Goal: Task Accomplishment & Management: Use online tool/utility

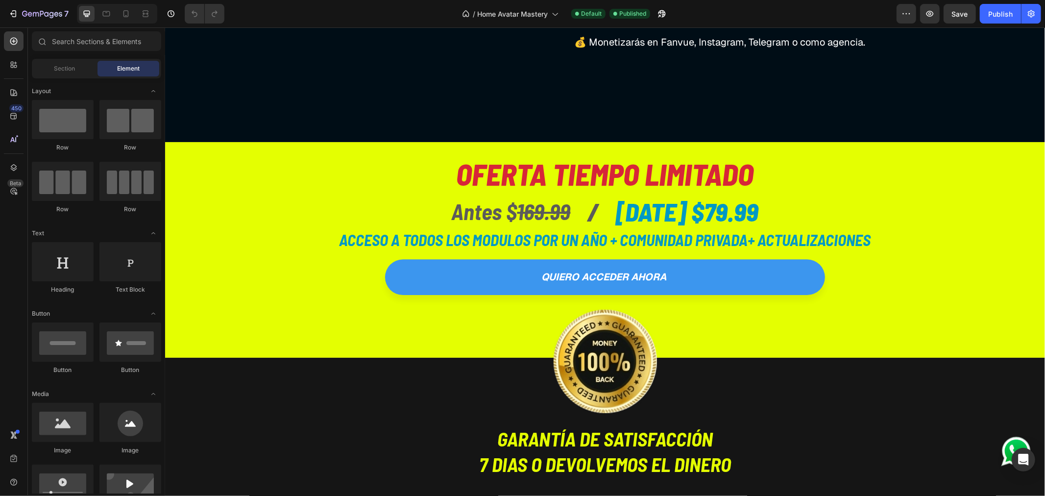
scroll to position [2557, 0]
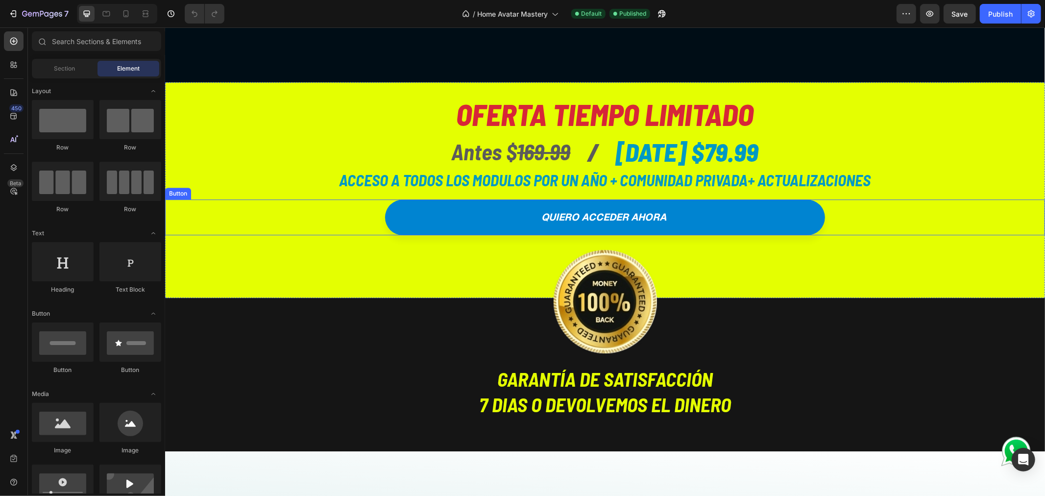
click at [483, 221] on link "quiero acceder ahora" at bounding box center [604, 217] width 440 height 36
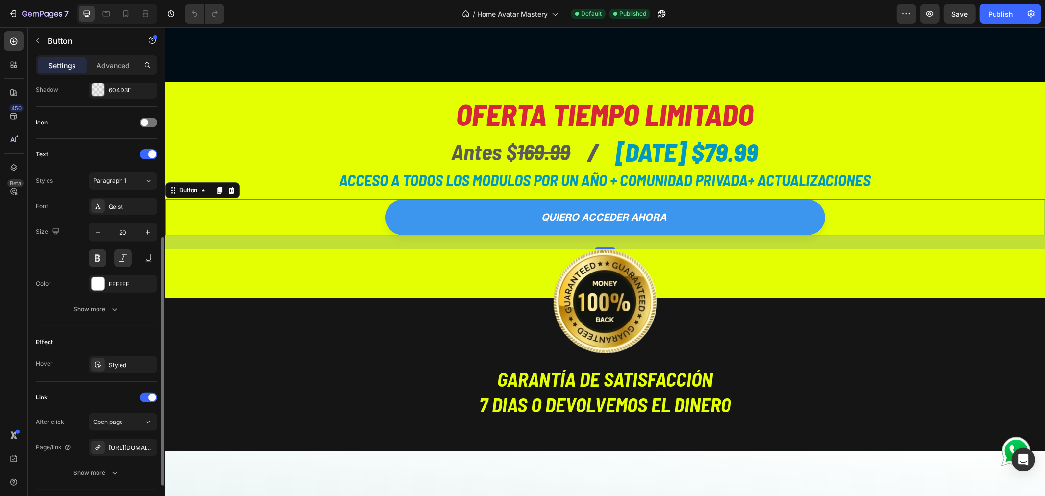
scroll to position [326, 0]
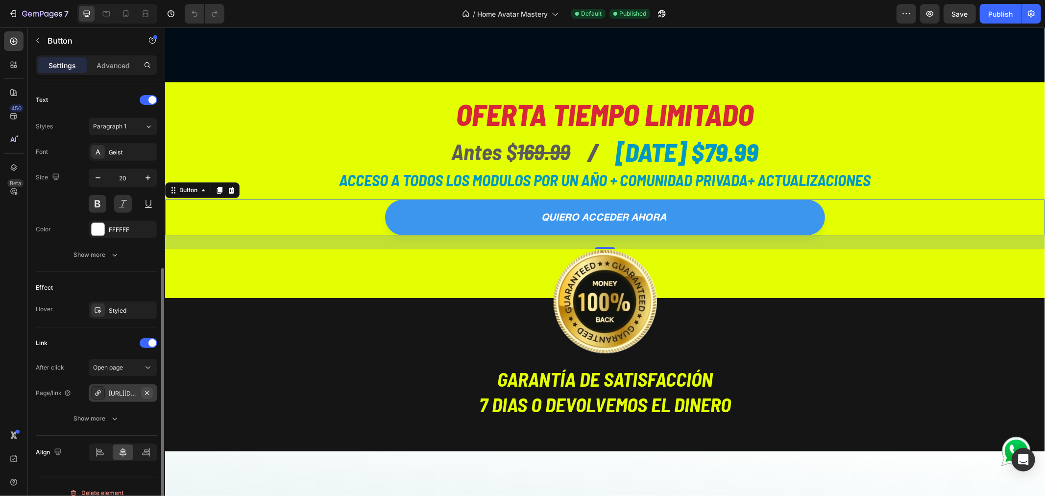
click at [148, 392] on icon "button" at bounding box center [147, 393] width 8 height 8
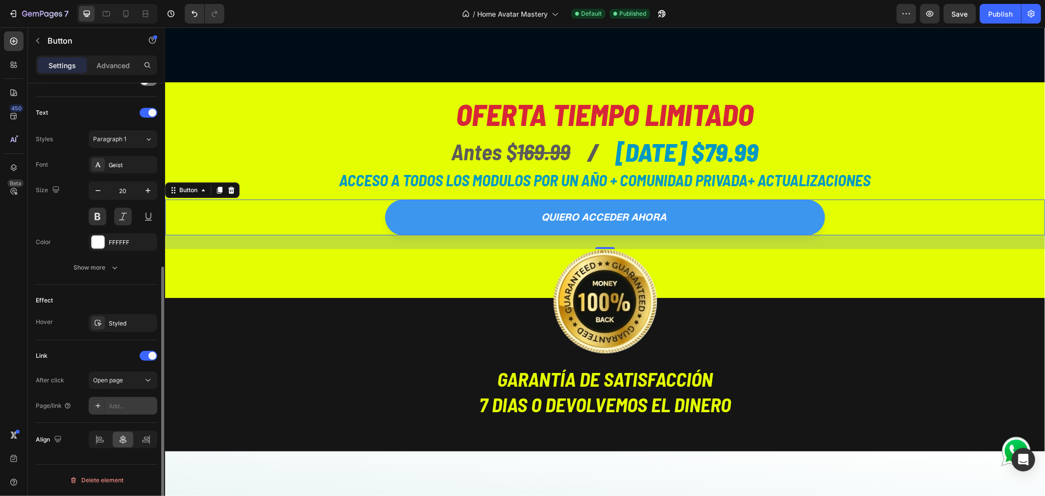
scroll to position [313, 0]
click at [122, 406] on div "Add..." at bounding box center [132, 406] width 46 height 9
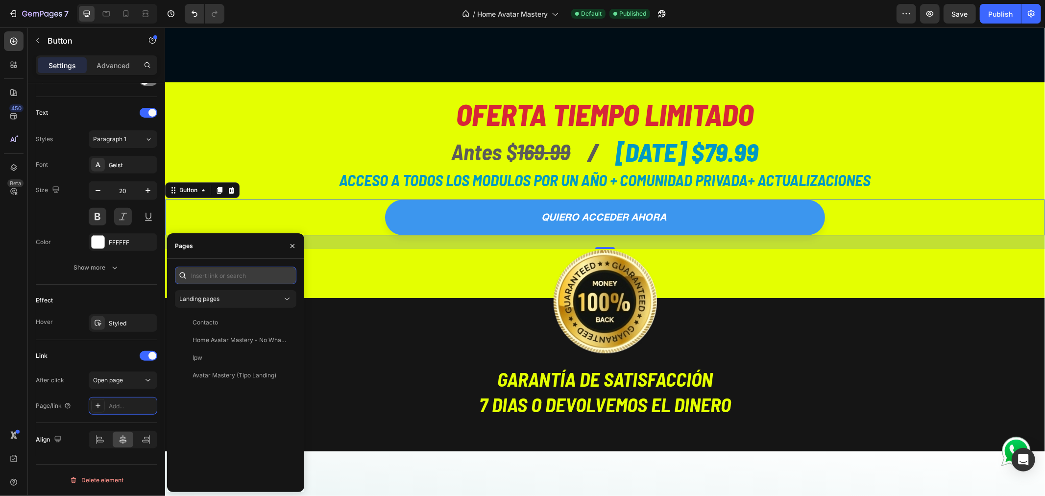
click at [231, 272] on input "text" at bounding box center [235, 275] width 121 height 18
paste input "[URL][DOMAIN_NAME]"
type input "[URL][DOMAIN_NAME]"
click at [246, 298] on div "[URL][DOMAIN_NAME]" at bounding box center [223, 298] width 63 height 9
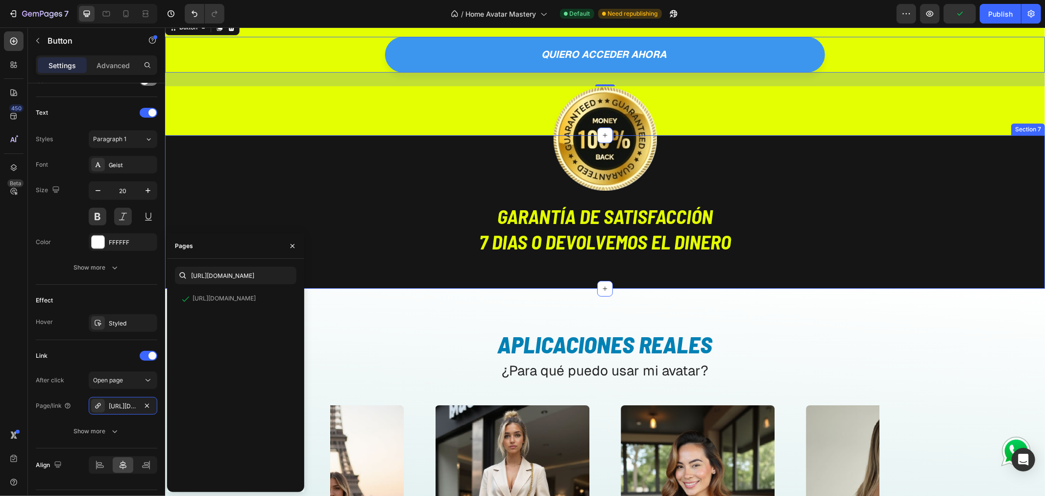
scroll to position [2721, 0]
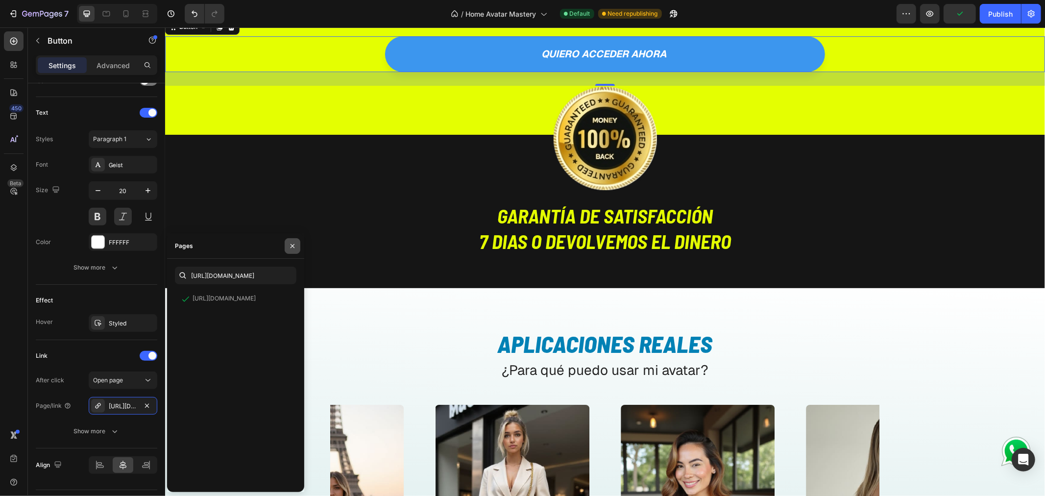
click at [289, 245] on icon "button" at bounding box center [292, 246] width 8 height 8
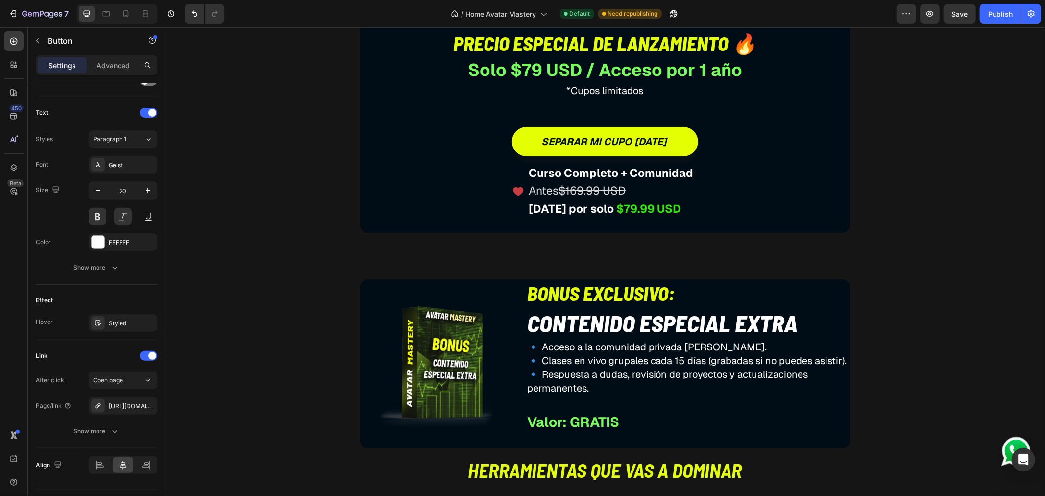
scroll to position [3863, 0]
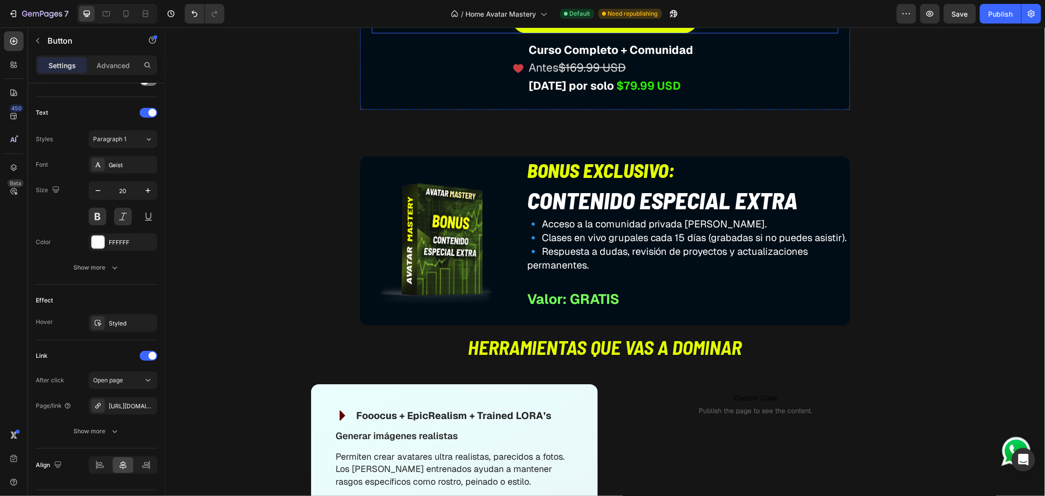
click at [478, 33] on div "separar mi cupo [DATE] Button" at bounding box center [604, 17] width 466 height 29
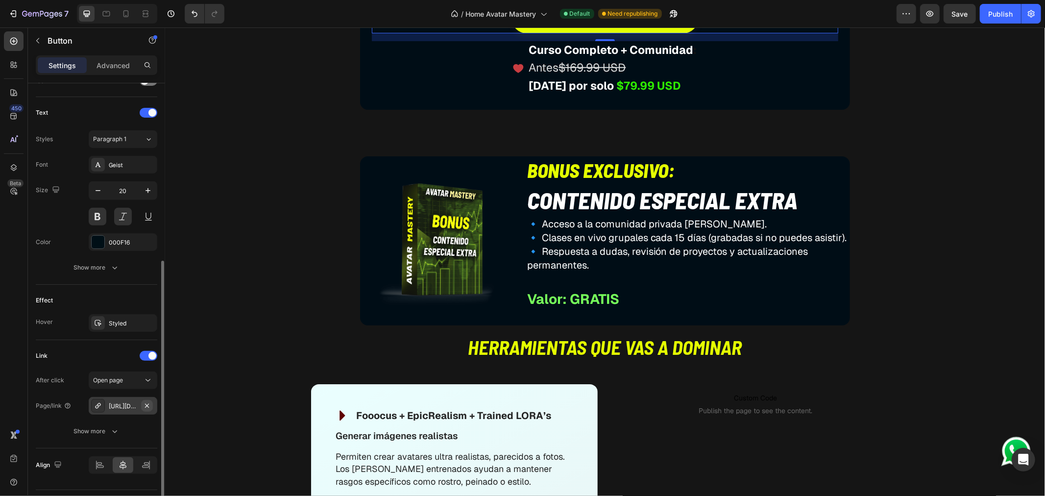
click at [145, 405] on icon "button" at bounding box center [147, 405] width 4 height 4
click at [124, 403] on div "Add..." at bounding box center [132, 406] width 46 height 9
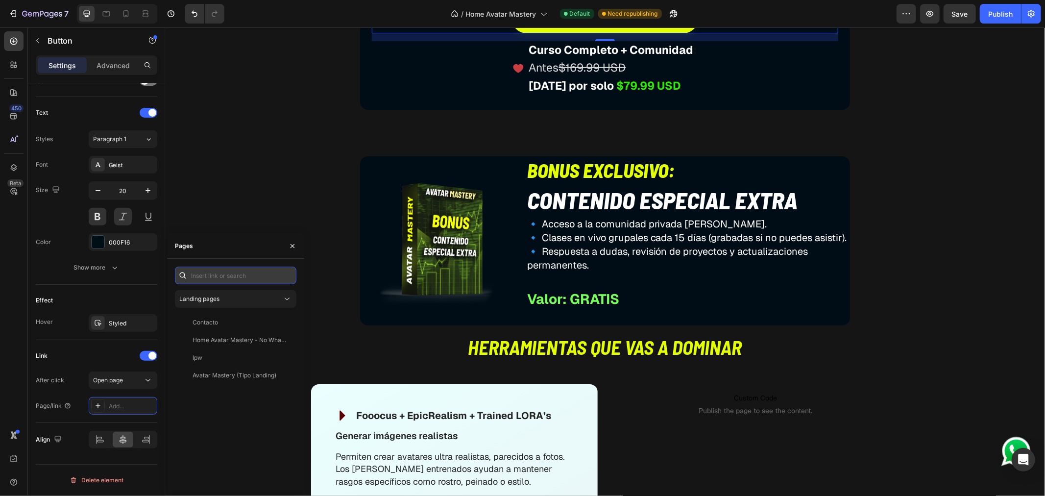
click at [206, 277] on input "text" at bounding box center [235, 275] width 121 height 18
paste input "[URL][DOMAIN_NAME]"
type input "[URL][DOMAIN_NAME]"
click at [228, 302] on div "[URL][DOMAIN_NAME]" at bounding box center [223, 298] width 63 height 9
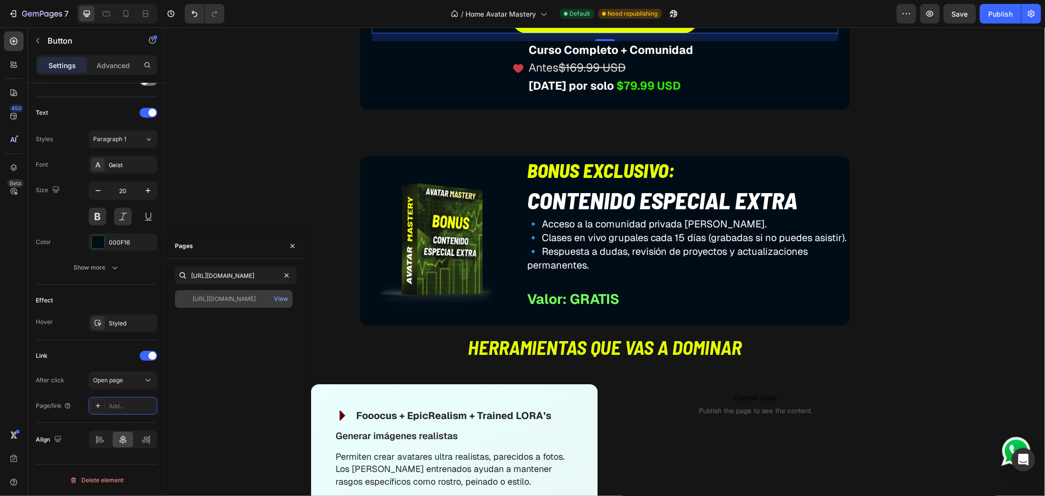
scroll to position [0, 0]
click at [310, 230] on div "Image Todo lo que recibirás al unirte a Avatar Mastery Heading Este curso no es…" at bounding box center [604, 399] width 860 height 1411
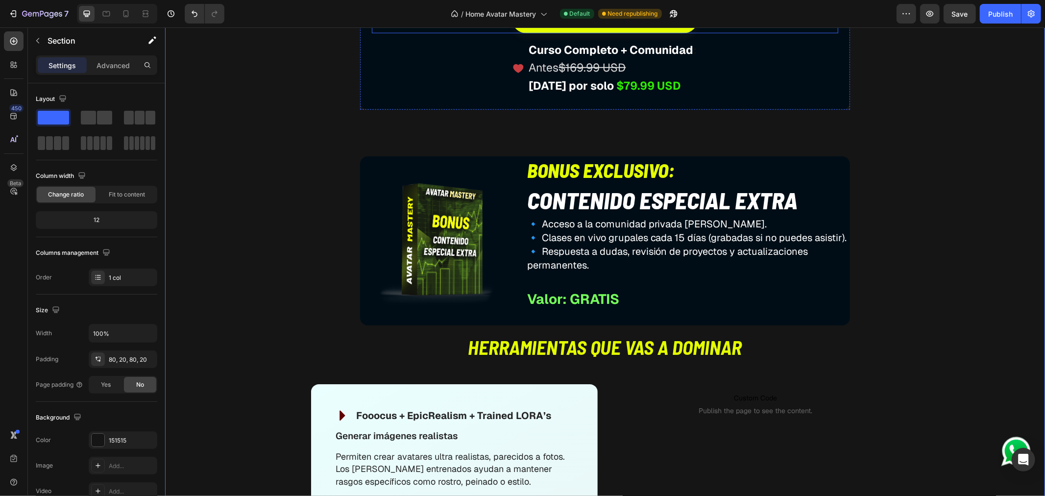
click at [477, 33] on div "separar mi cupo [DATE] Button" at bounding box center [604, 17] width 466 height 29
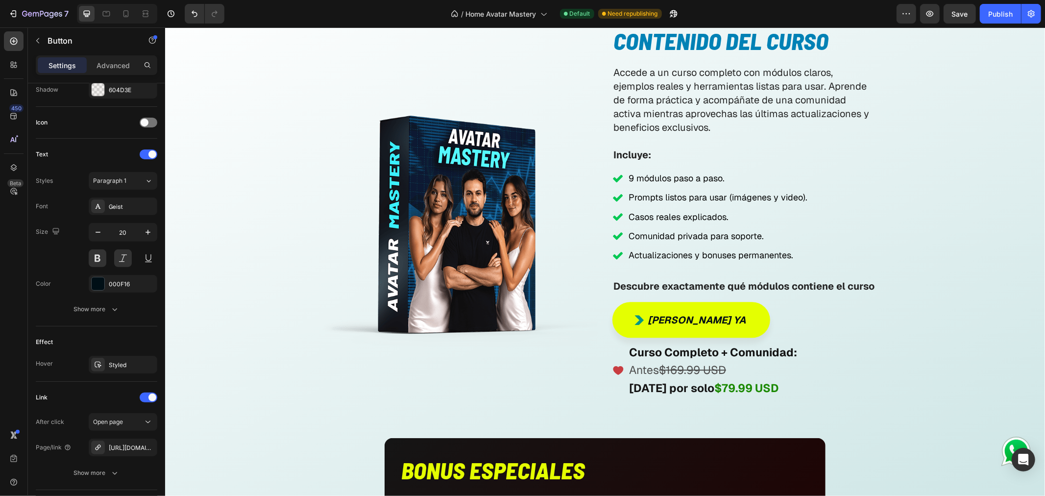
scroll to position [5332, 0]
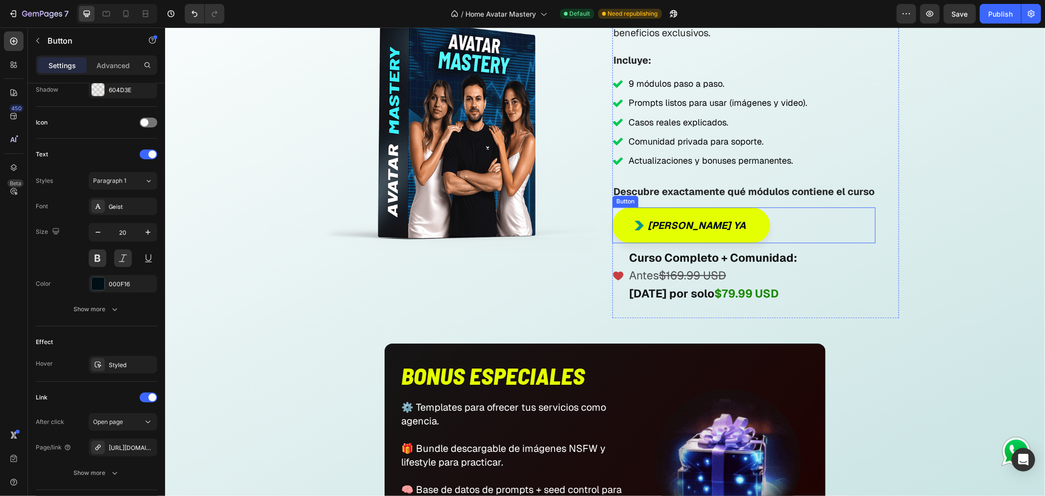
click at [787, 227] on div "Quiero Monetizar ya Button" at bounding box center [743, 225] width 263 height 36
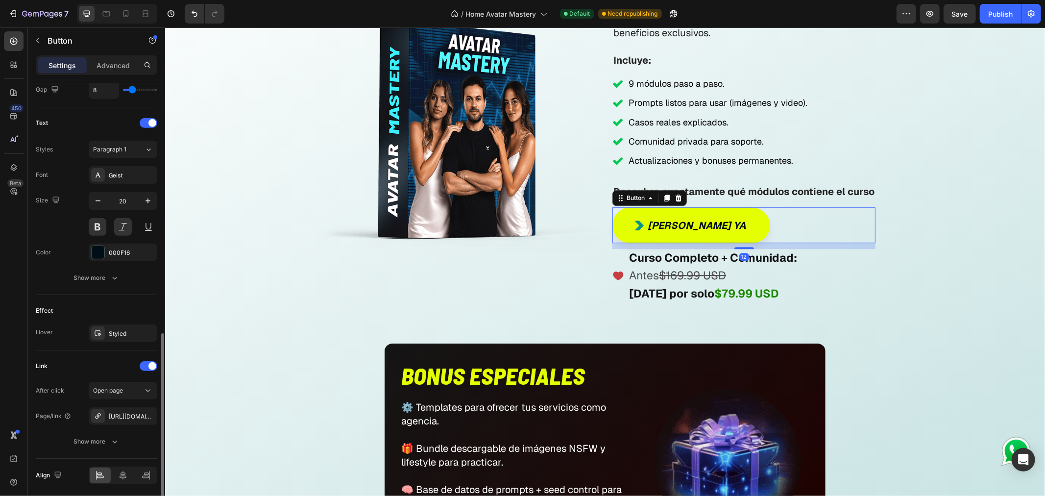
scroll to position [416, 0]
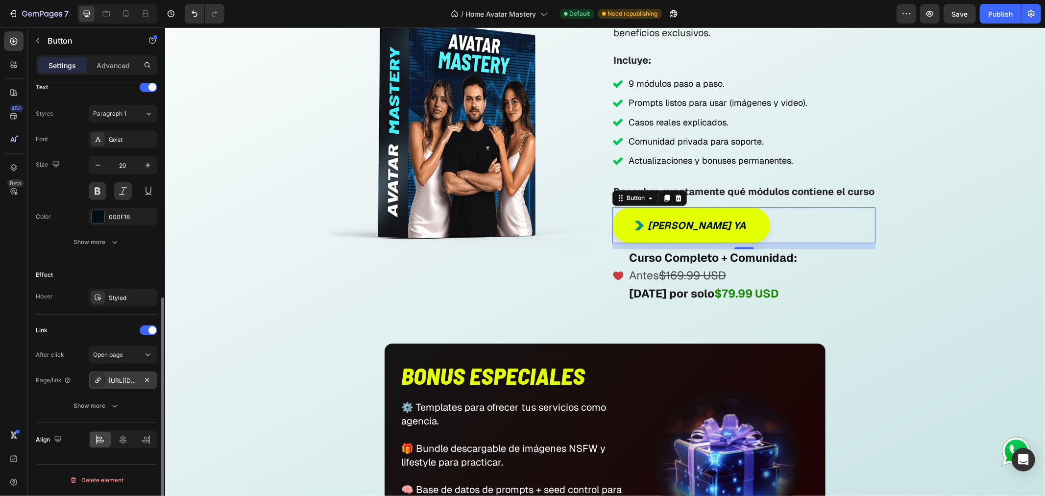
click at [138, 378] on div "[URL][DOMAIN_NAME]" at bounding box center [123, 380] width 69 height 18
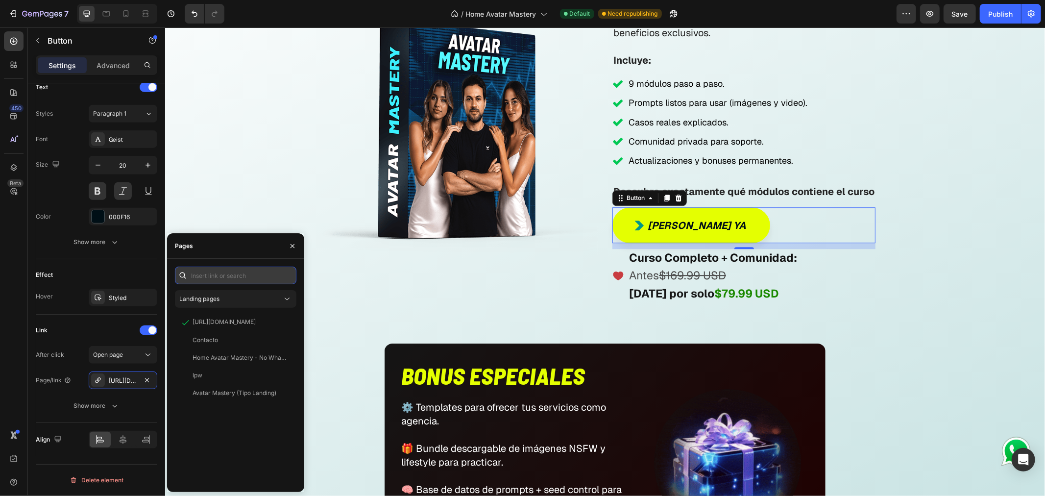
click at [236, 273] on input "text" at bounding box center [235, 275] width 121 height 18
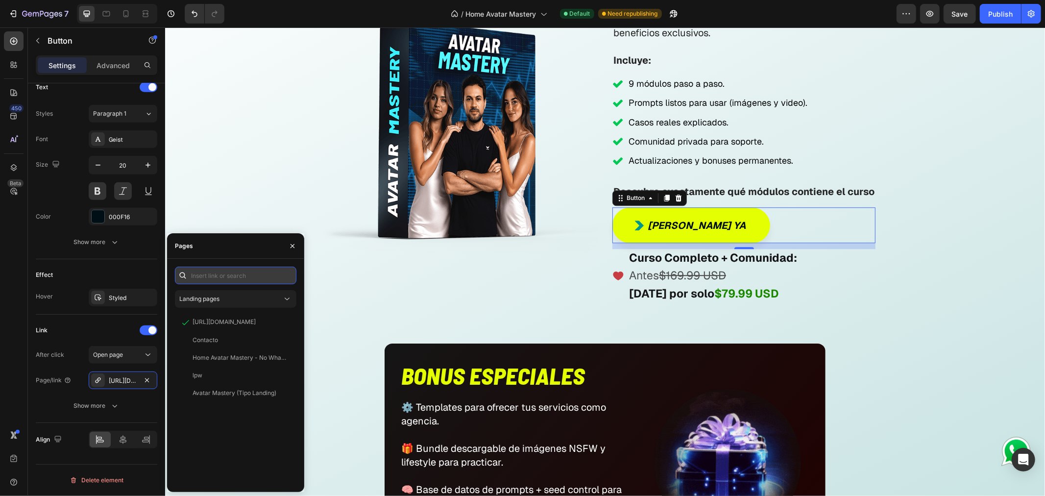
paste input "[URL][DOMAIN_NAME]"
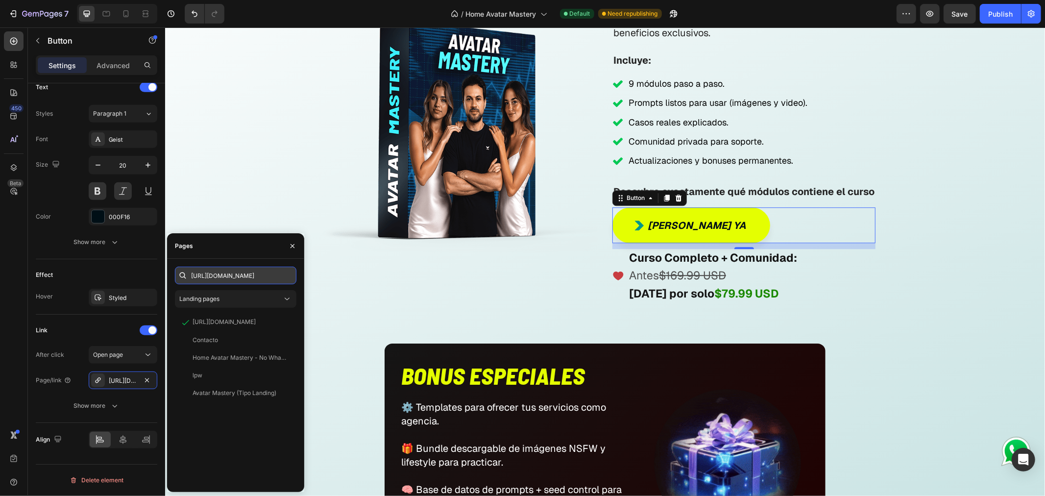
scroll to position [0, 22]
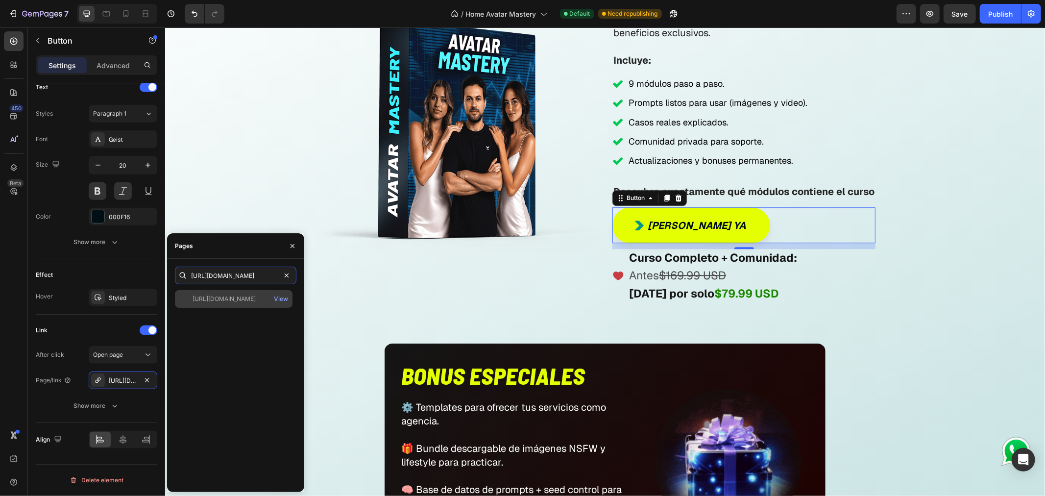
type input "[URL][DOMAIN_NAME]"
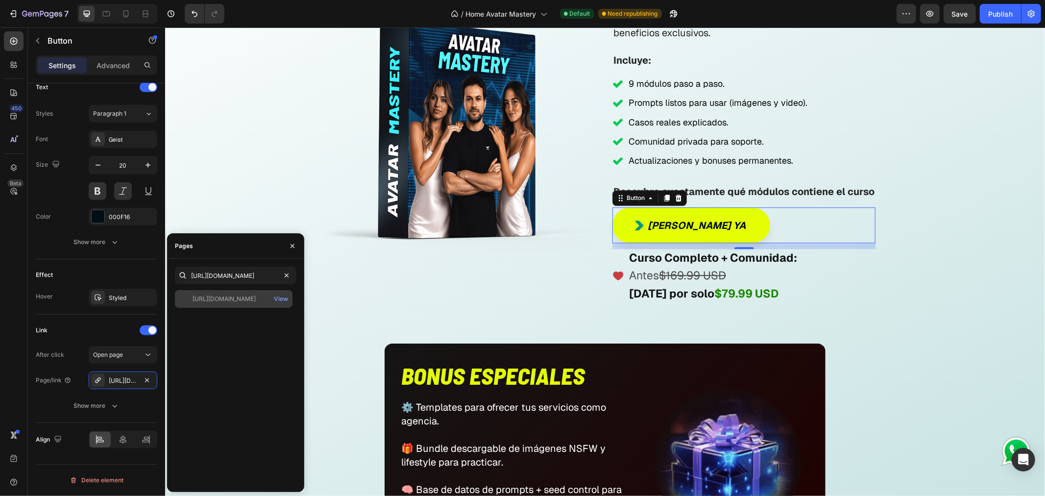
click at [231, 301] on div "[URL][DOMAIN_NAME]" at bounding box center [223, 298] width 63 height 9
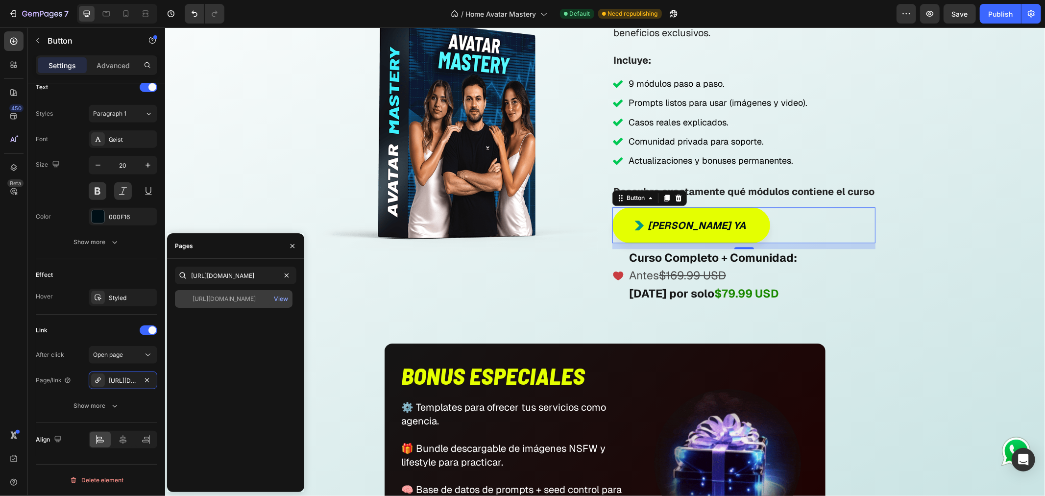
scroll to position [0, 0]
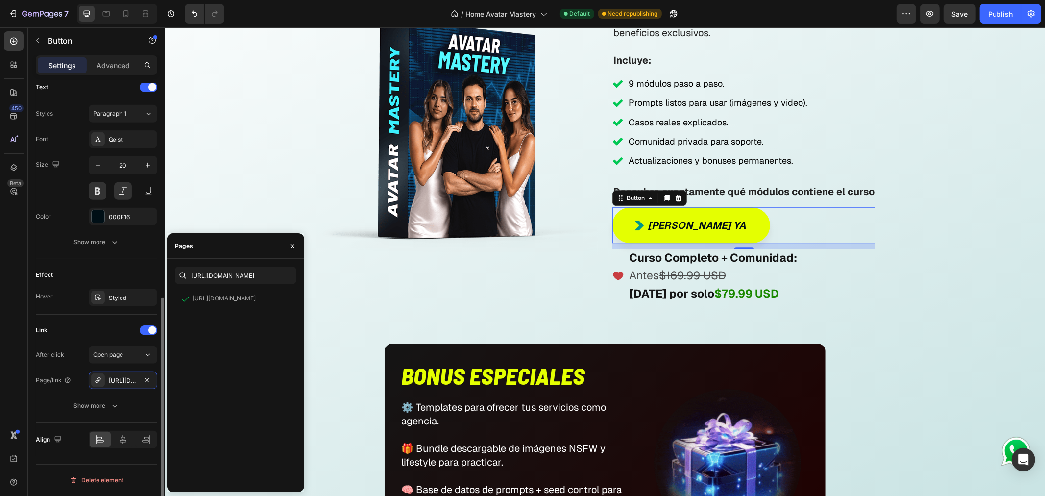
click at [147, 267] on div "Effect" at bounding box center [96, 275] width 121 height 16
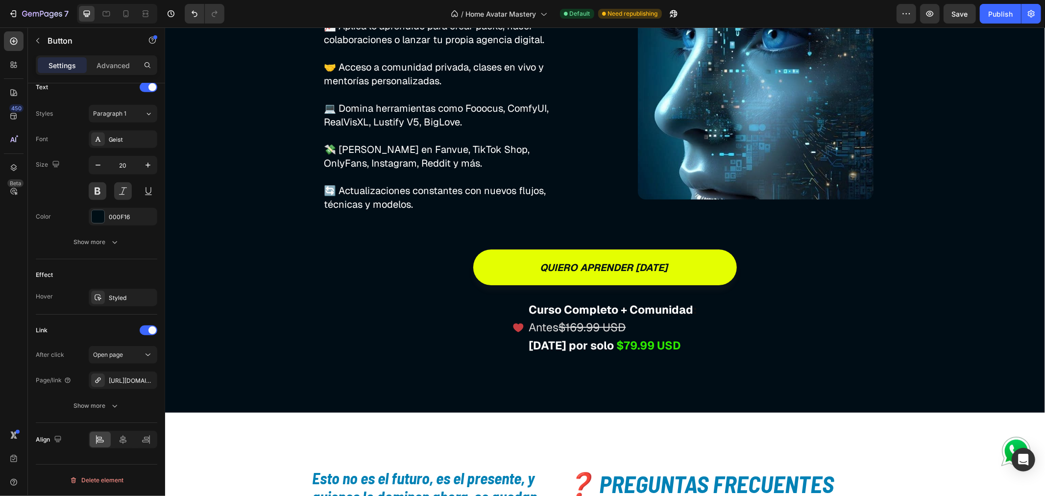
scroll to position [6530, 0]
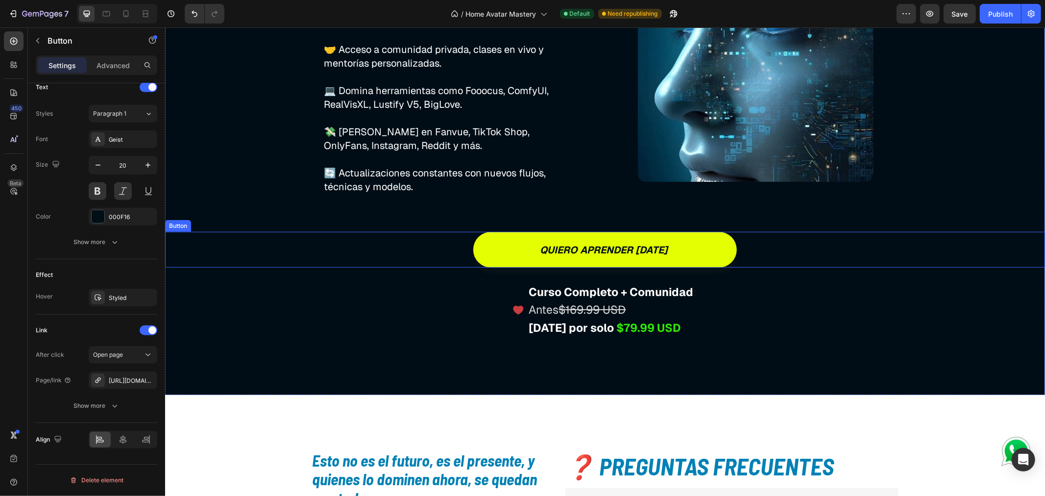
click at [439, 250] on div "quiero aprender [DATE] Button" at bounding box center [605, 249] width 880 height 36
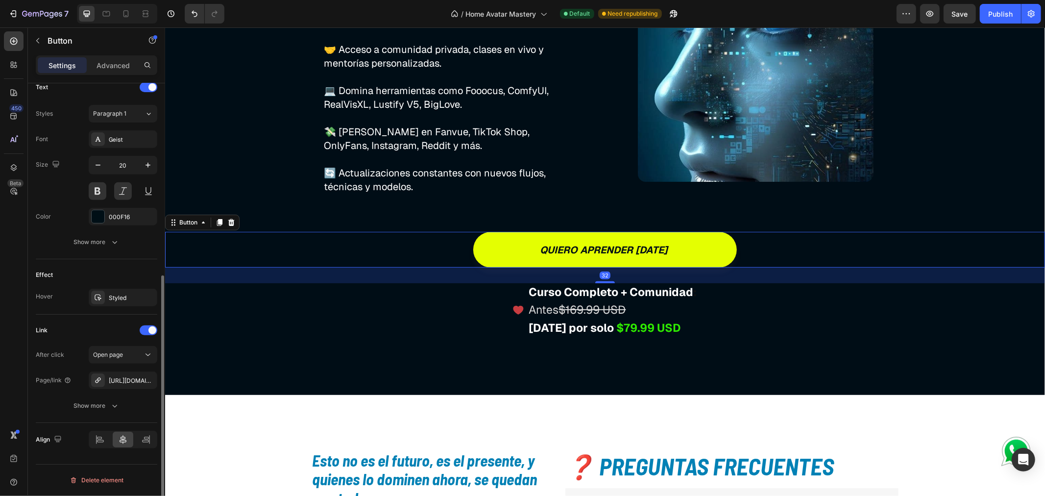
scroll to position [339, 0]
click at [123, 381] on div "[URL][DOMAIN_NAME]" at bounding box center [123, 380] width 28 height 9
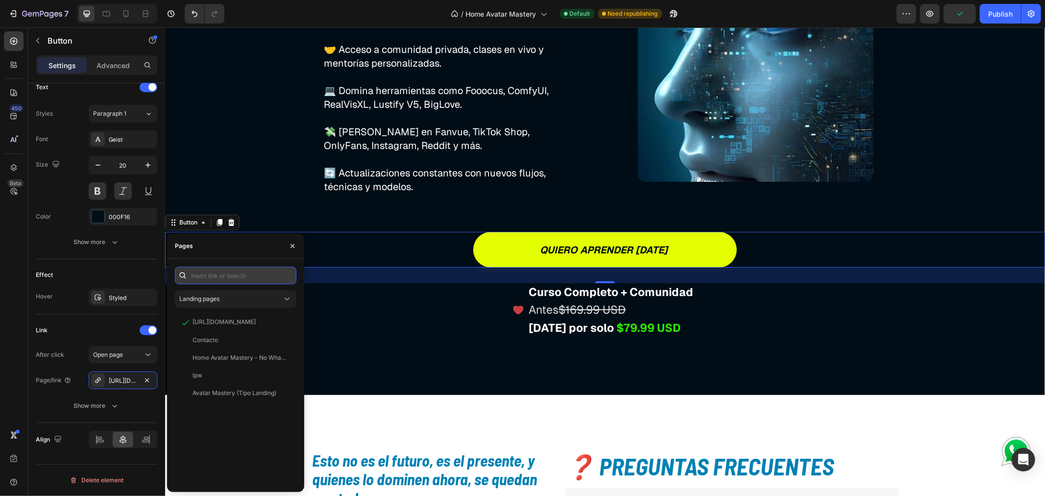
click at [208, 273] on input "text" at bounding box center [235, 275] width 121 height 18
paste input "[URL][DOMAIN_NAME]"
type input "[URL][DOMAIN_NAME]"
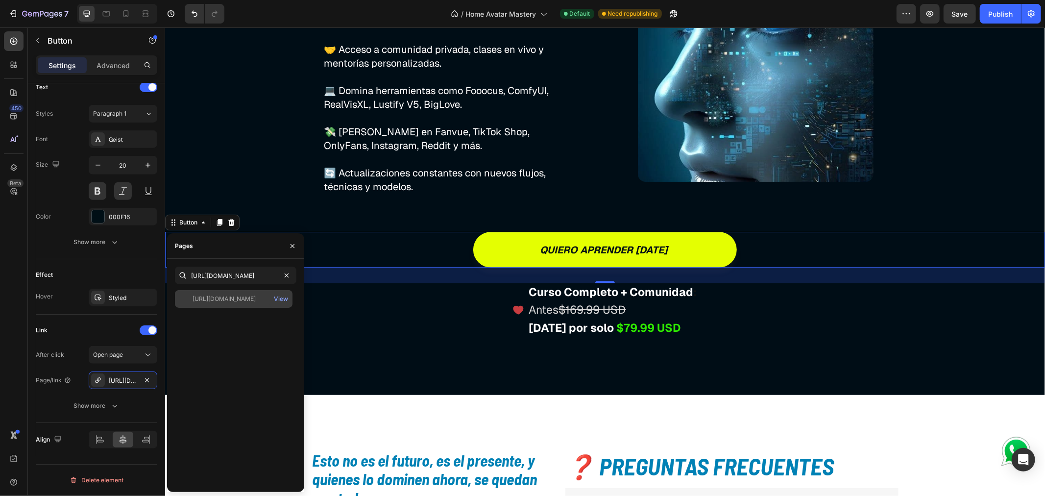
click at [219, 297] on div "[URL][DOMAIN_NAME]" at bounding box center [223, 298] width 63 height 9
click at [244, 189] on div "... Y no se detiene aquí ... Heading No solo vas a aprender a construir influen…" at bounding box center [605, 62] width 880 height 556
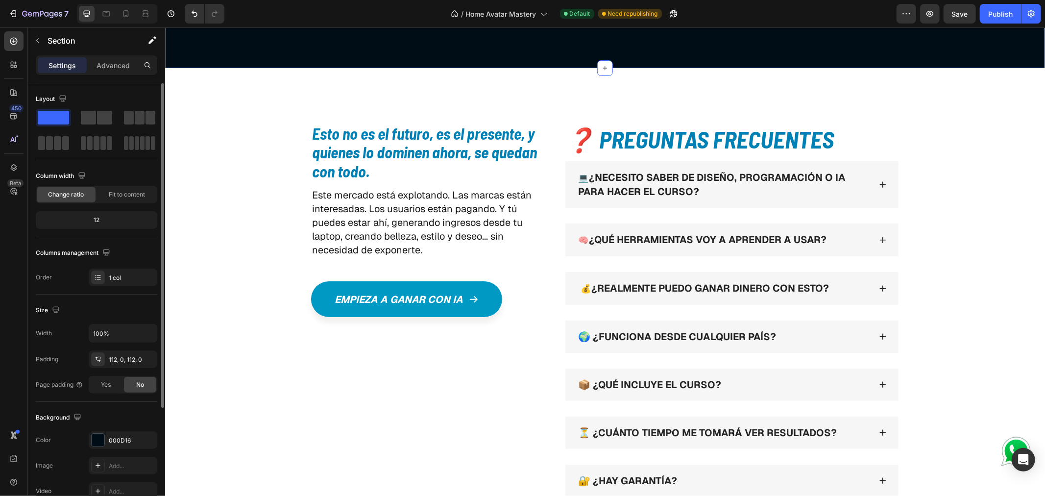
scroll to position [6965, 0]
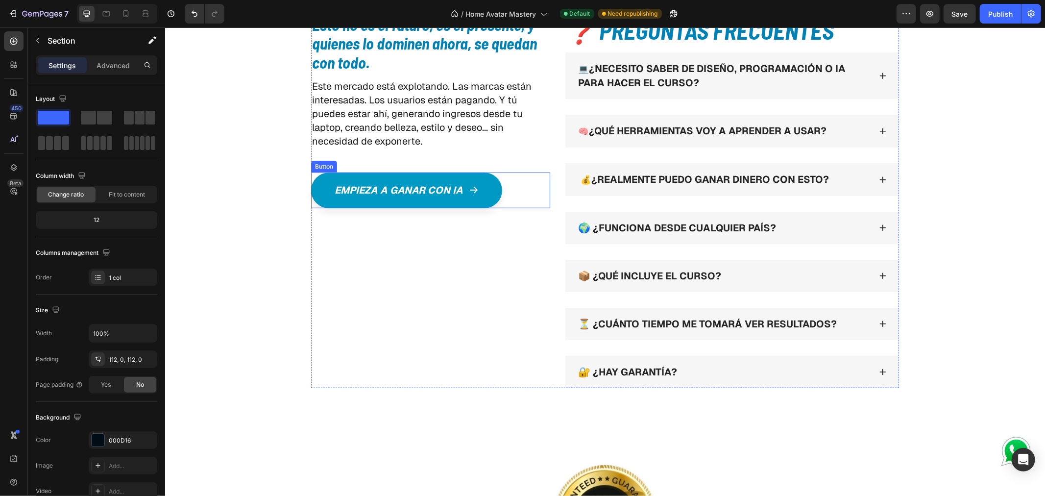
click at [522, 189] on div "Empieza a ganar con ia Button" at bounding box center [430, 190] width 239 height 36
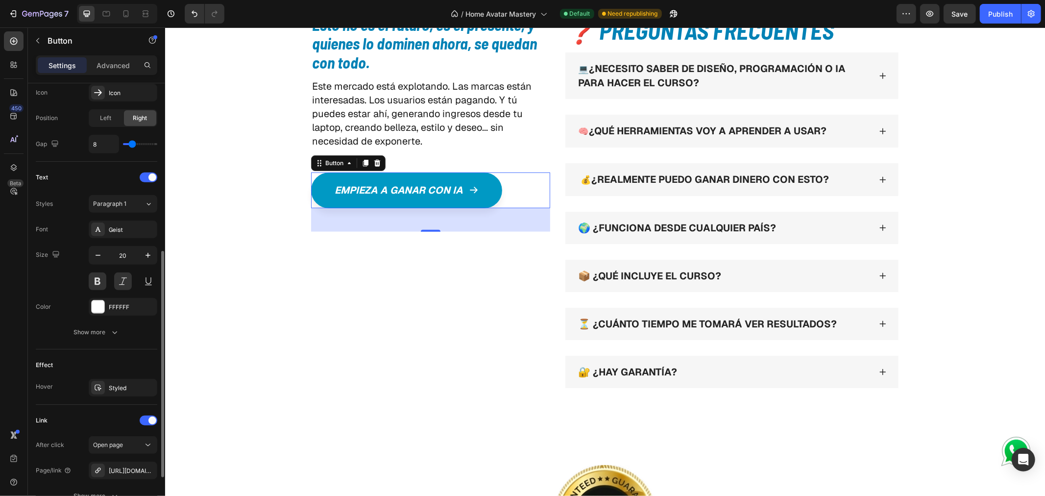
scroll to position [381, 0]
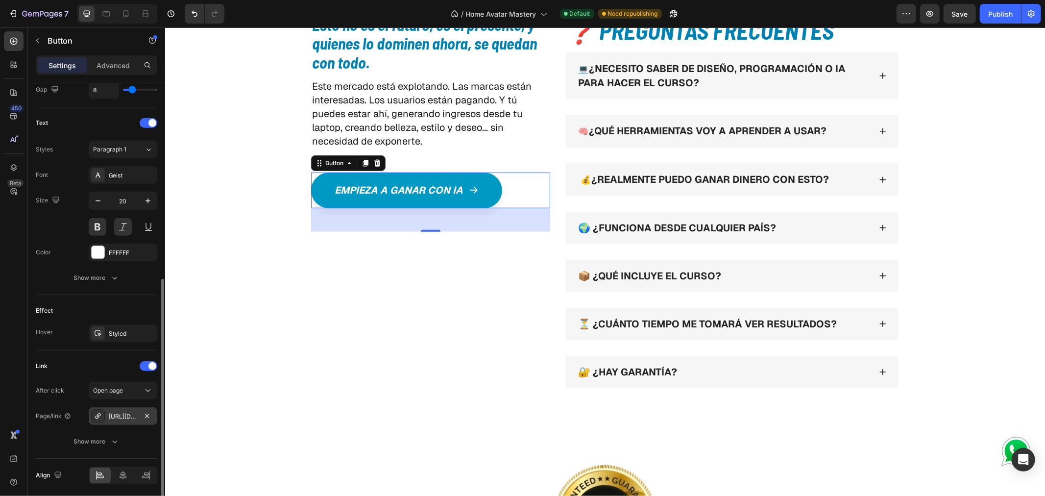
click at [129, 422] on div "[URL][DOMAIN_NAME]" at bounding box center [123, 416] width 69 height 18
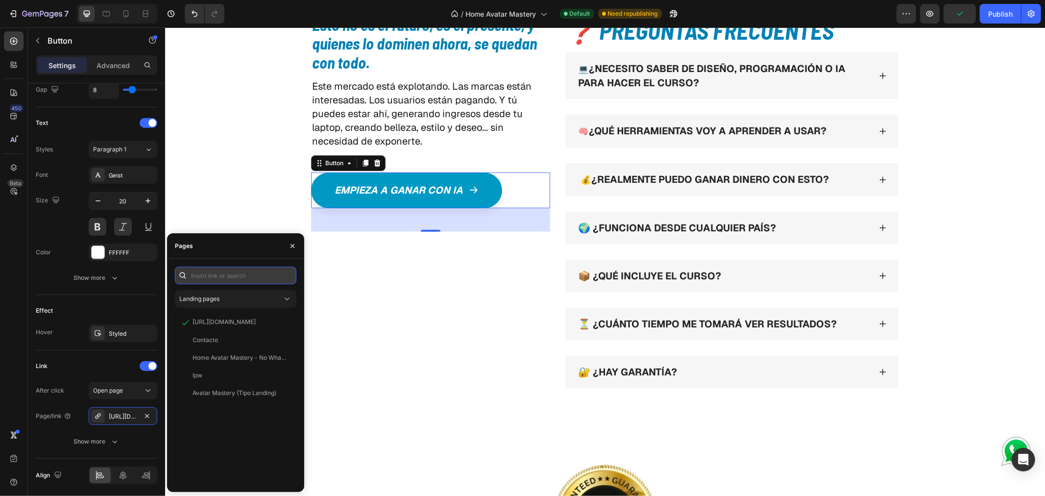
click at [236, 276] on input "text" at bounding box center [235, 275] width 121 height 18
paste input "[URL][DOMAIN_NAME]"
type input "[URL][DOMAIN_NAME]"
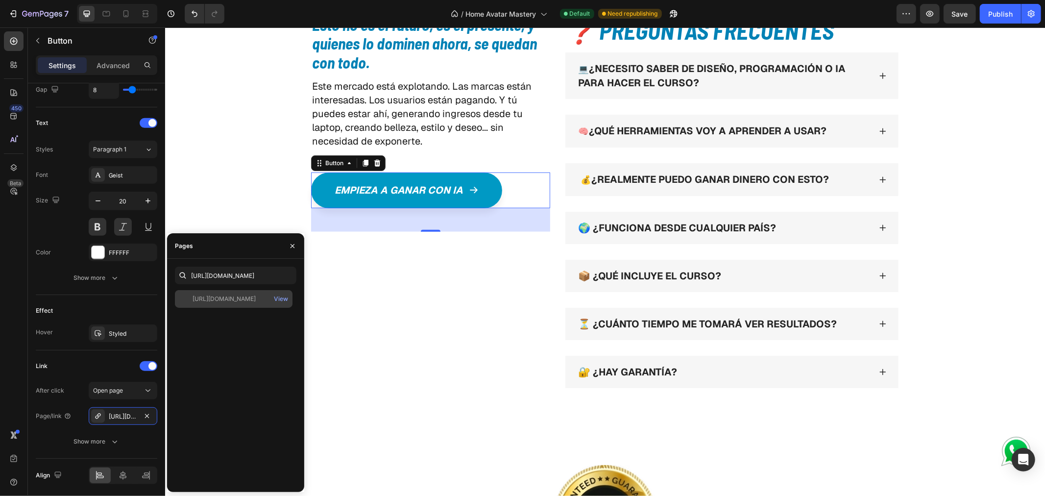
scroll to position [0, 0]
click at [246, 296] on div "[URL][DOMAIN_NAME]" at bounding box center [223, 298] width 63 height 9
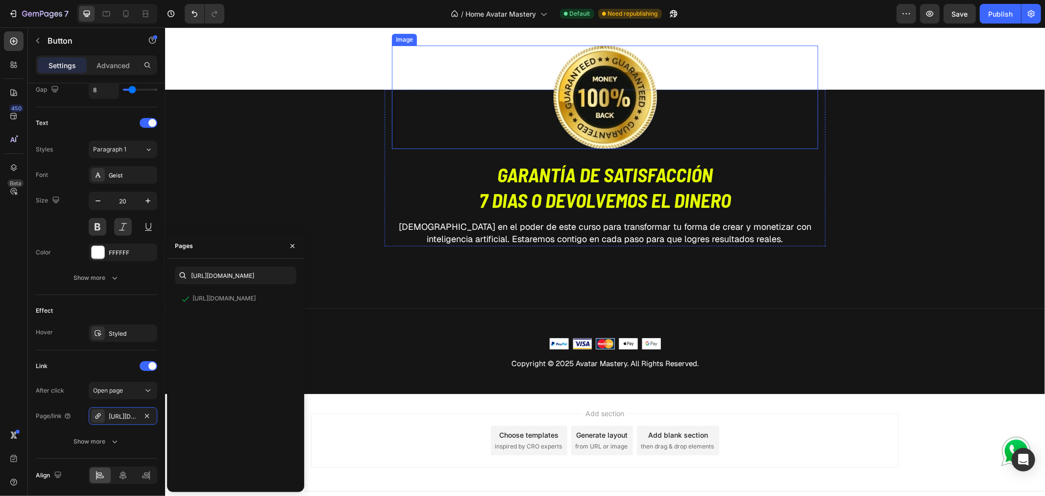
scroll to position [7401, 0]
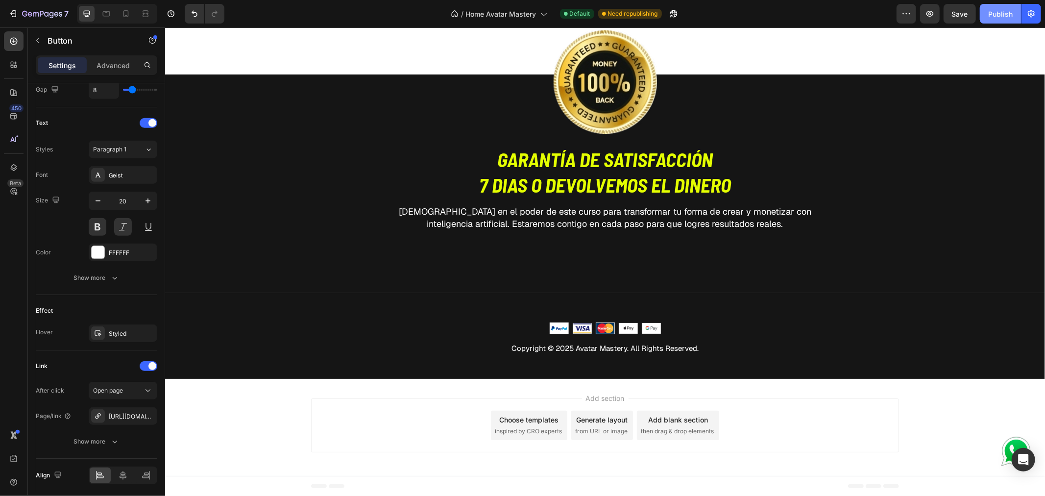
click at [990, 12] on div "Publish" at bounding box center [1000, 14] width 24 height 10
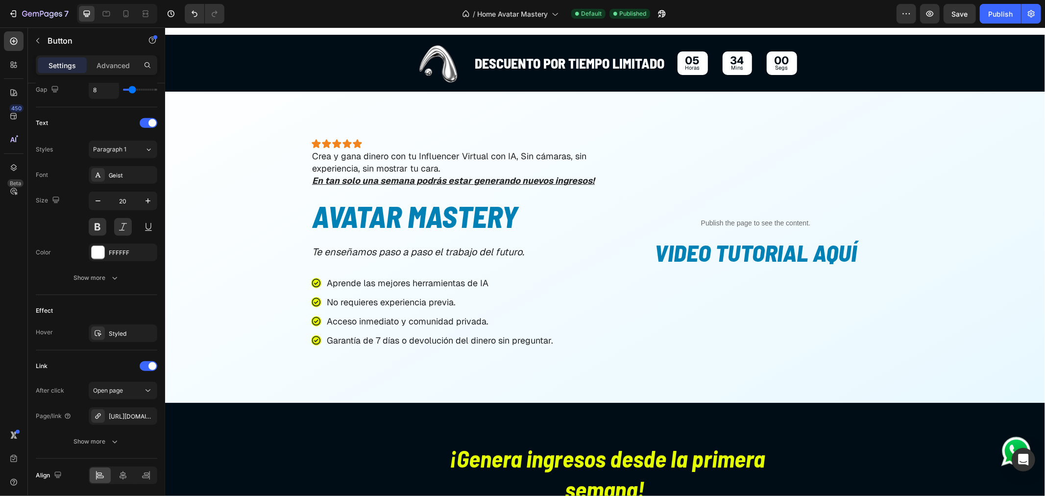
scroll to position [0, 0]
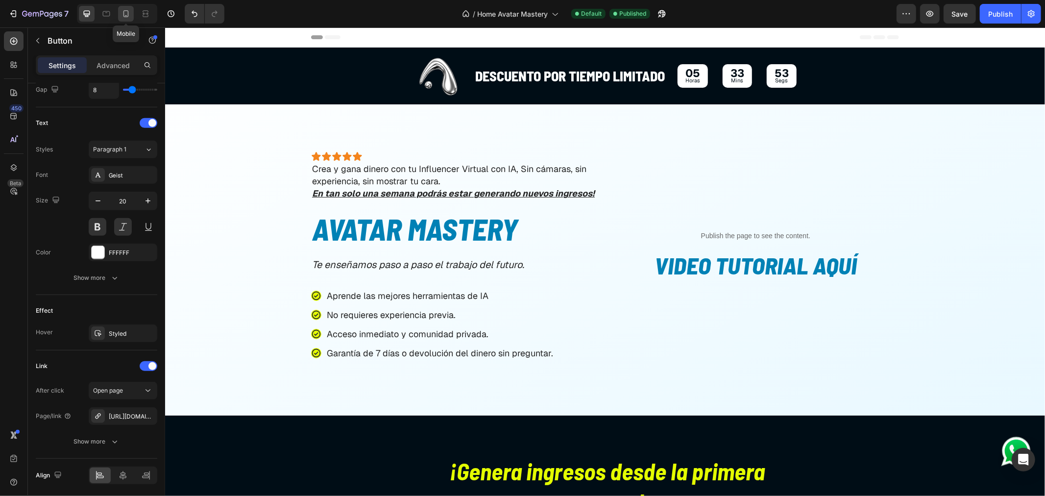
drag, startPoint x: 130, startPoint y: 15, endPoint x: 9, endPoint y: 62, distance: 129.8
click at [130, 15] on icon at bounding box center [126, 14] width 10 height 10
type input "18"
type input "64"
type input "100%"
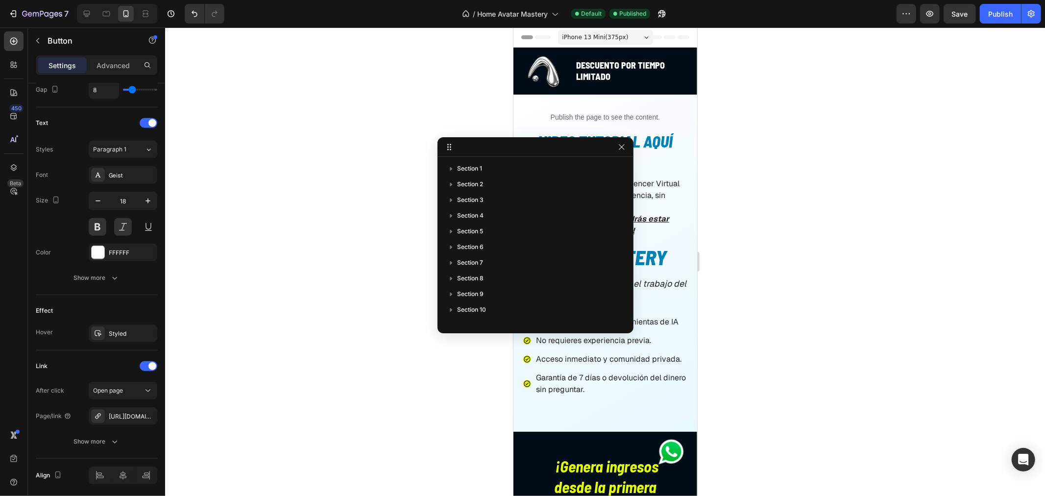
scroll to position [230, 0]
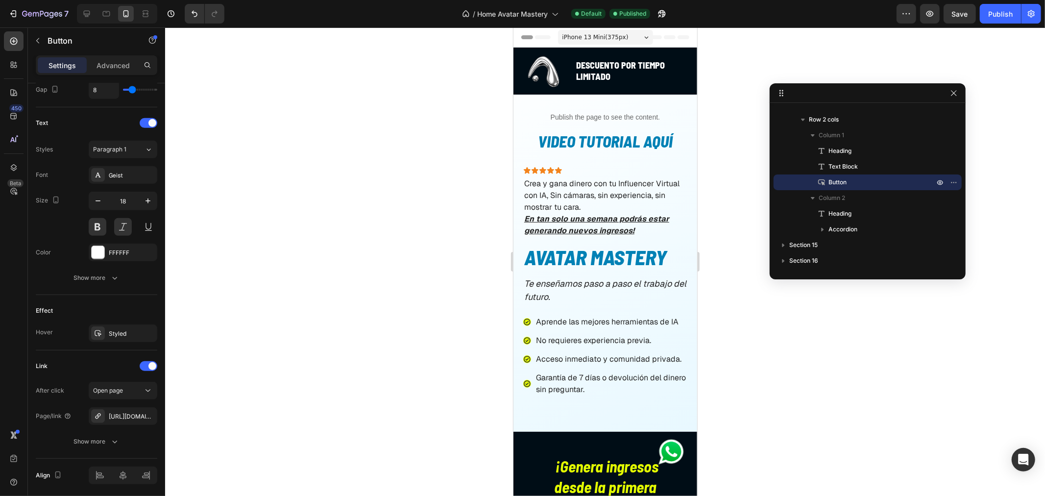
drag, startPoint x: 554, startPoint y: 148, endPoint x: 887, endPoint y: 95, distance: 337.4
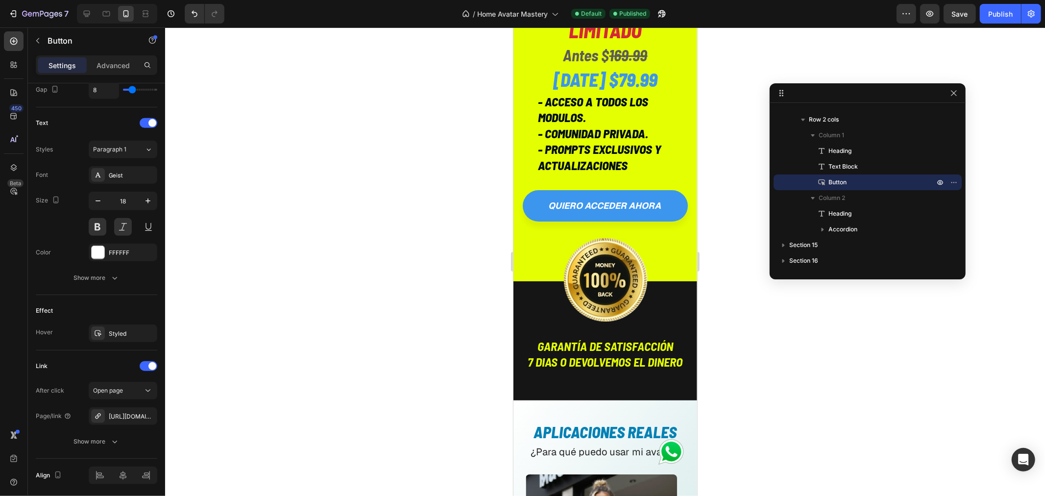
scroll to position [2939, 0]
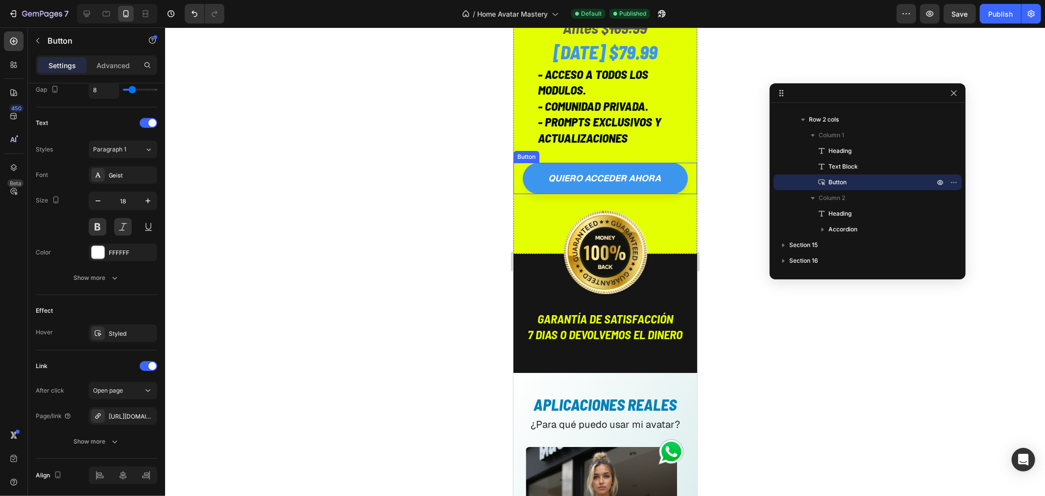
click at [517, 193] on div "quiero acceder ahora Button" at bounding box center [605, 177] width 184 height 31
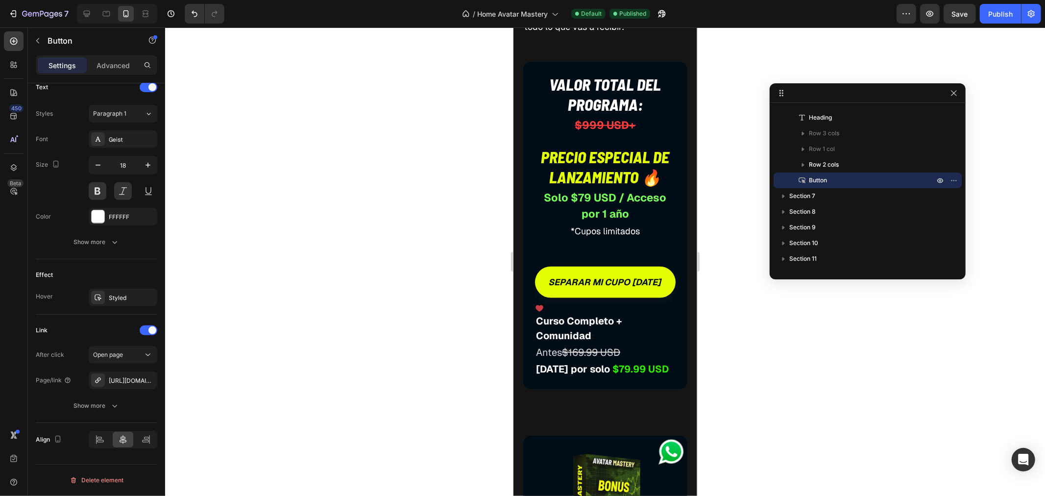
scroll to position [4081, 0]
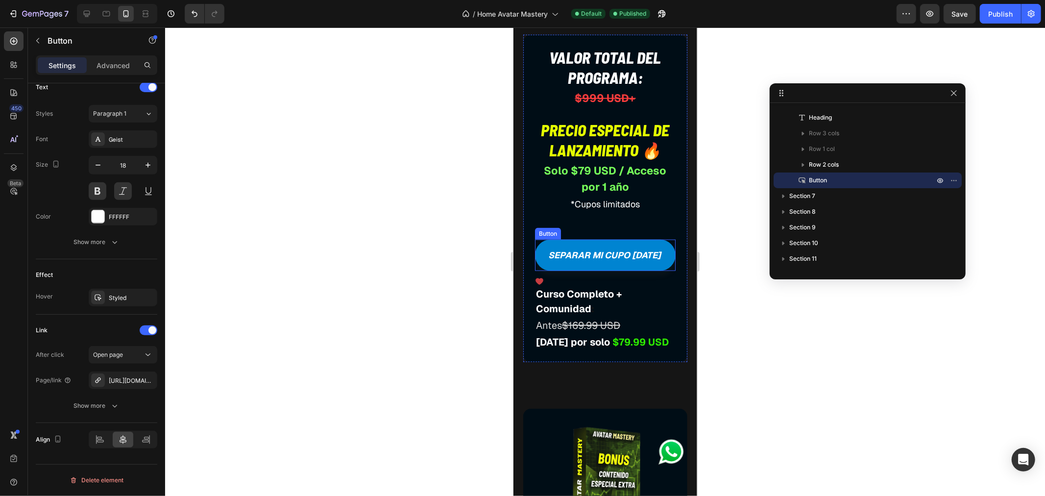
click at [539, 270] on link "separar mi cupo [DATE]" at bounding box center [604, 254] width 141 height 31
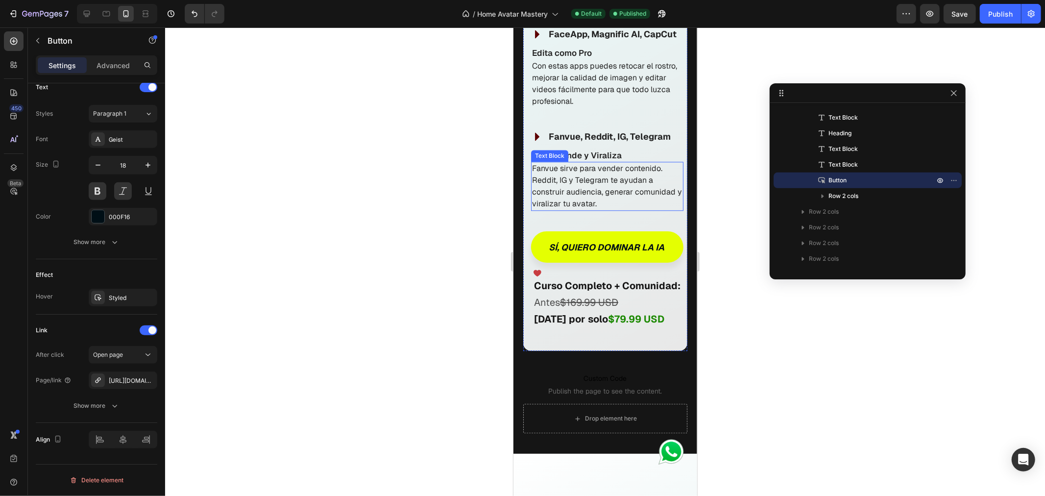
scroll to position [5332, 0]
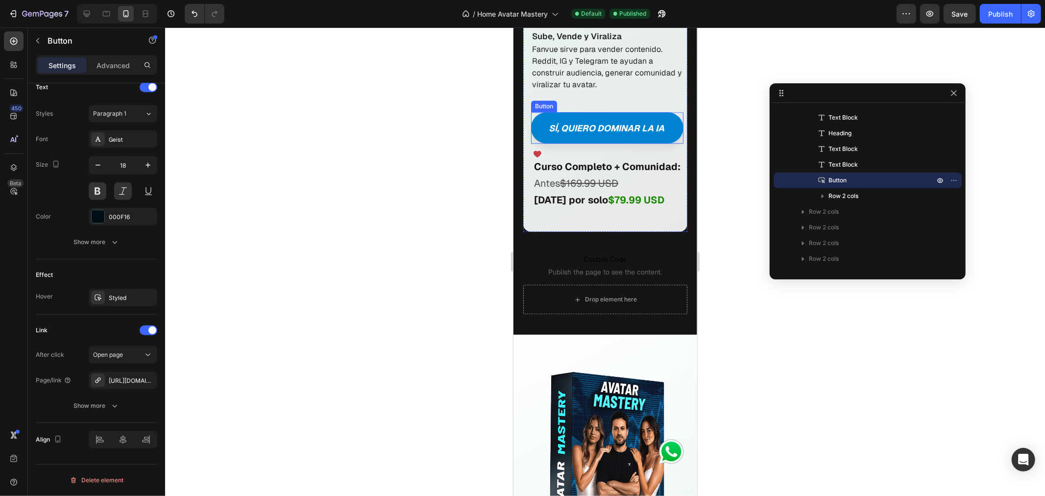
click at [548, 143] on link "Sí, quiero dominar la IA" at bounding box center [606, 127] width 152 height 31
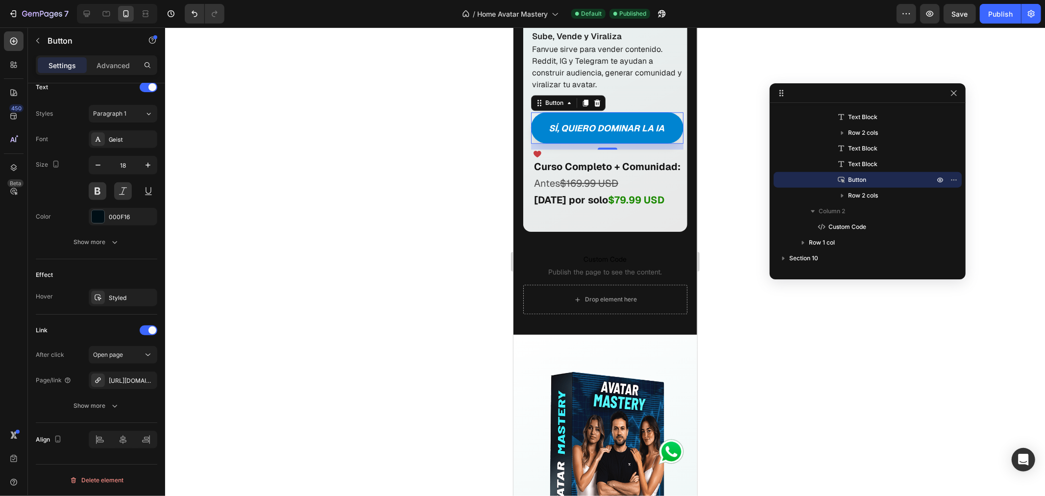
click at [534, 143] on link "Sí, quiero dominar la IA" at bounding box center [606, 127] width 152 height 31
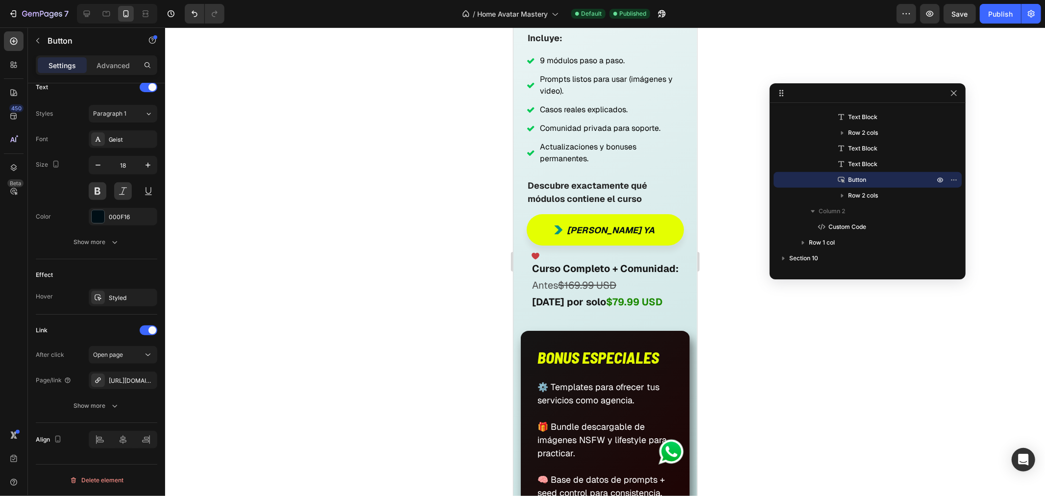
scroll to position [6149, 0]
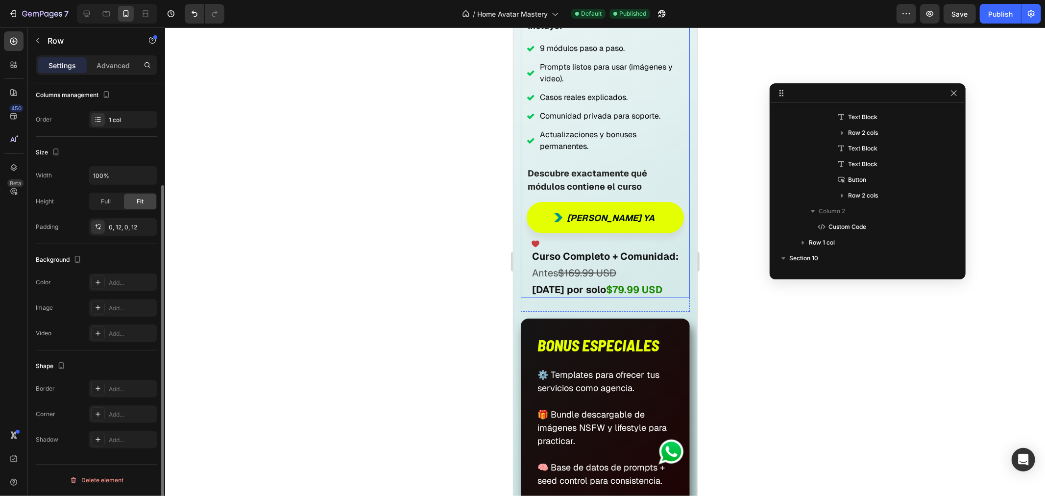
click at [529, 201] on div "Quiero Monetizar ya Button" at bounding box center [604, 219] width 157 height 37
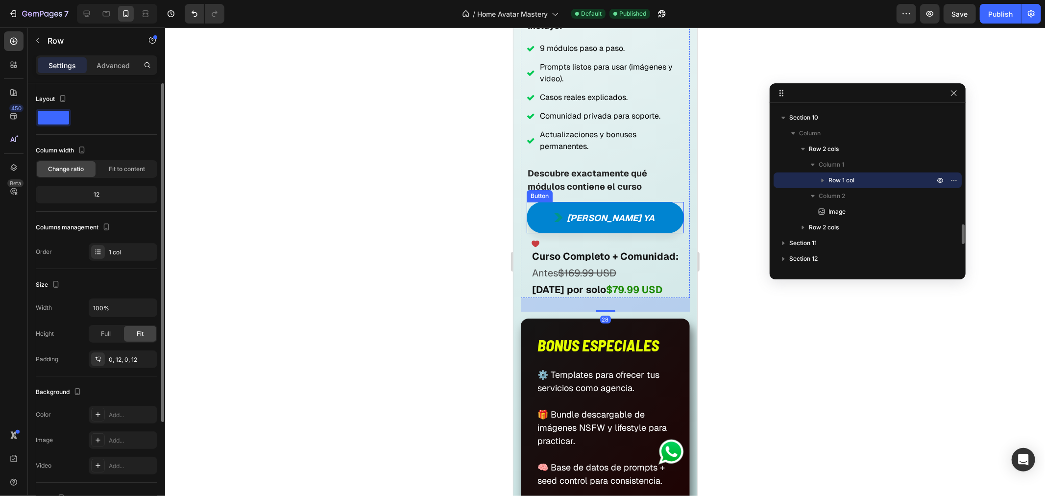
click at [528, 201] on link "[PERSON_NAME] ya" at bounding box center [604, 216] width 157 height 31
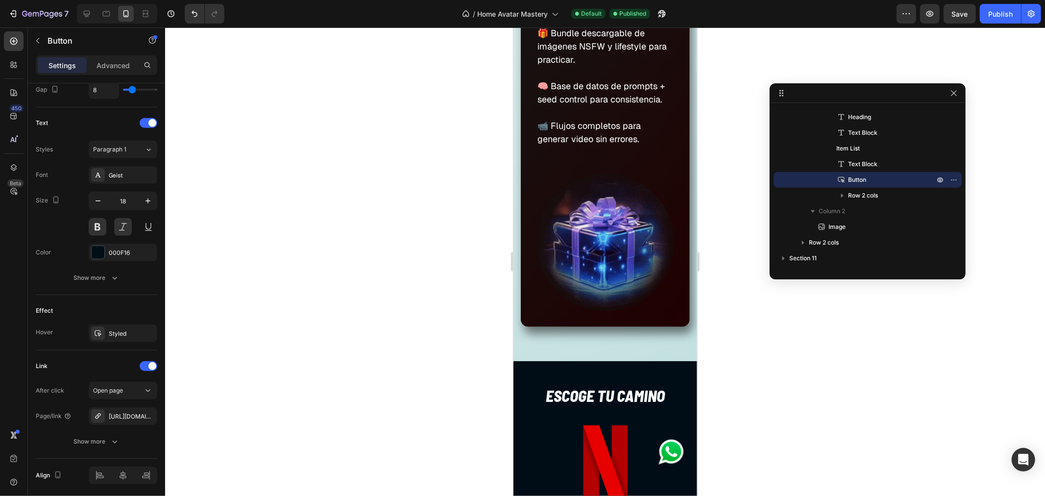
scroll to position [6367, 0]
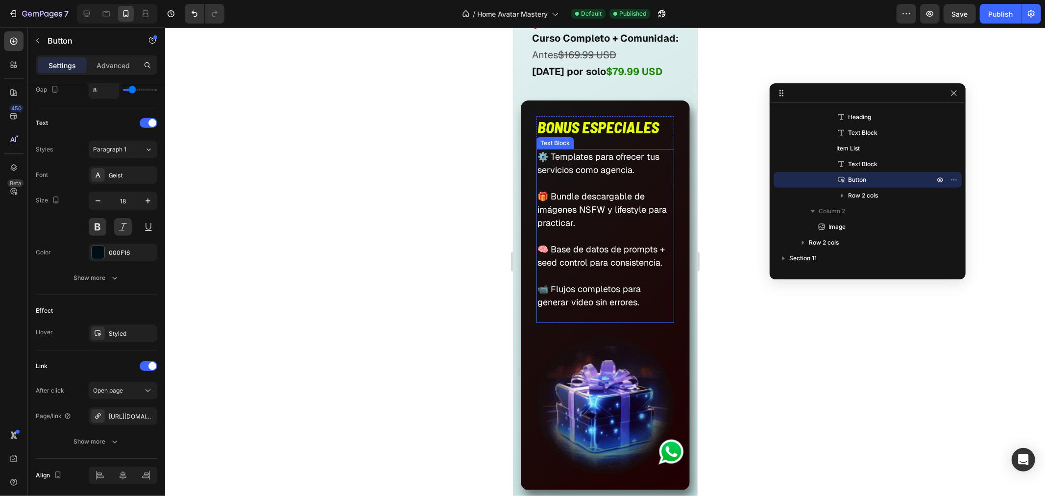
click at [580, 201] on p "🎁 Bundle descargable de imágenes NSFW y lifestyle para practicar." at bounding box center [605, 202] width 136 height 53
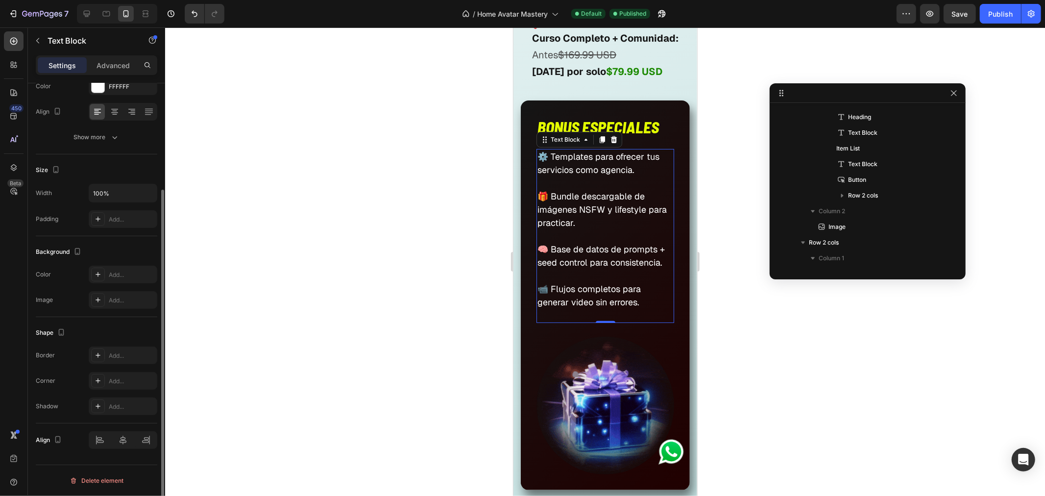
scroll to position [0, 0]
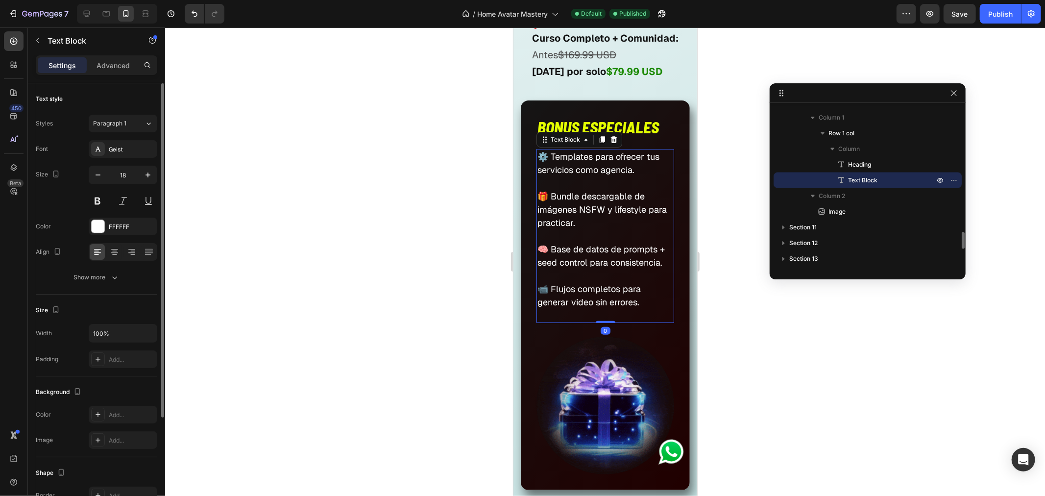
click at [565, 201] on p "🎁 Bundle descargable de imágenes NSFW y lifestyle para practicar." at bounding box center [605, 202] width 136 height 53
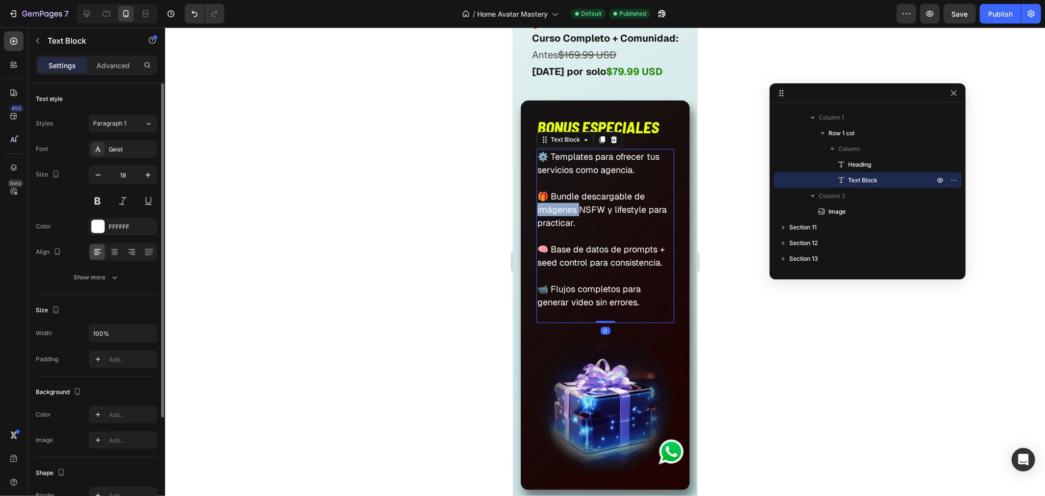
click at [565, 201] on p "🎁 Bundle descargable de imágenes NSFW y lifestyle para practicar." at bounding box center [605, 202] width 136 height 53
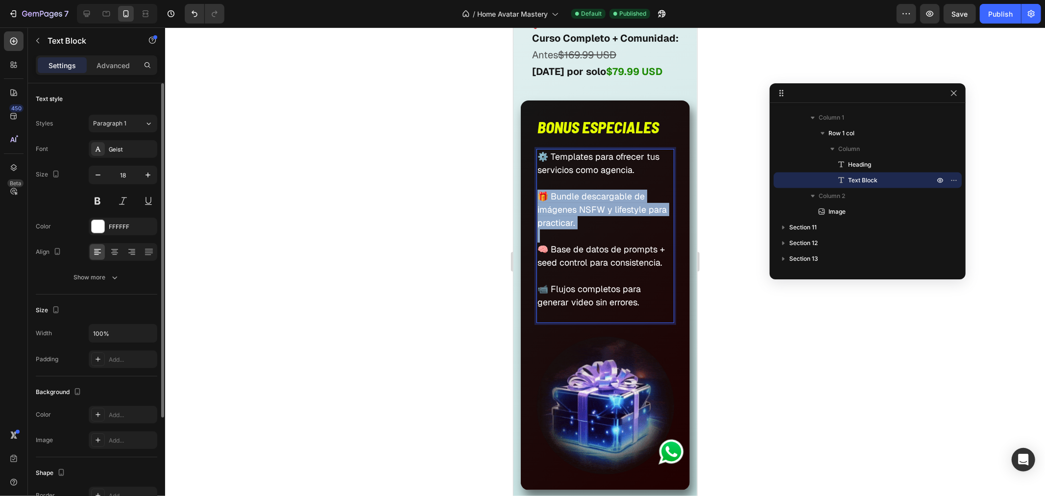
click at [565, 201] on p "🎁 Bundle descargable de imágenes NSFW y lifestyle para practicar." at bounding box center [605, 202] width 136 height 53
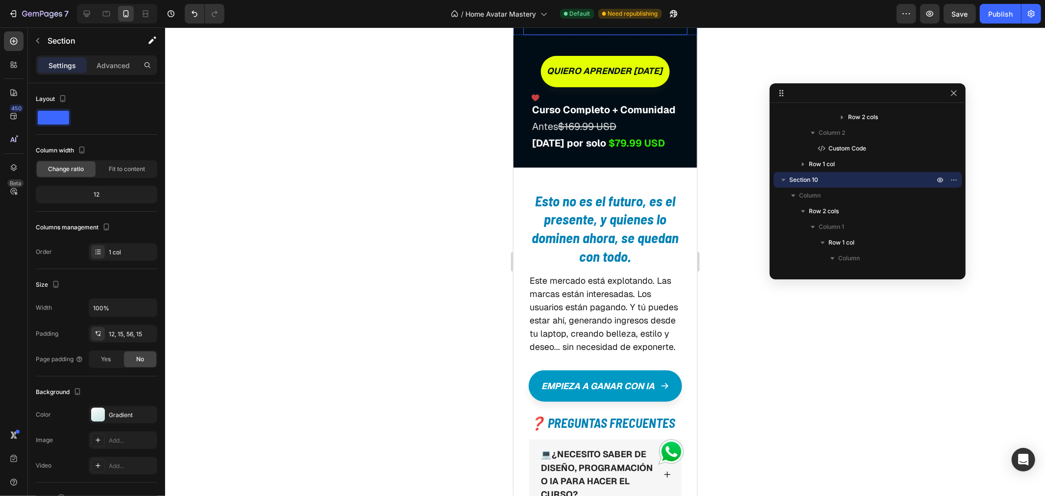
scroll to position [7836, 0]
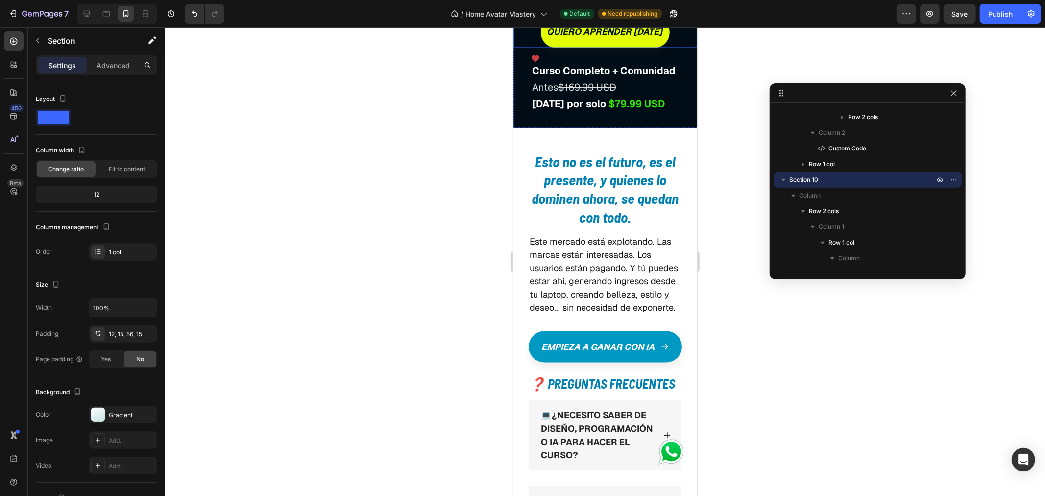
click at [534, 48] on div "quiero aprender [DATE] Button" at bounding box center [605, 31] width 184 height 31
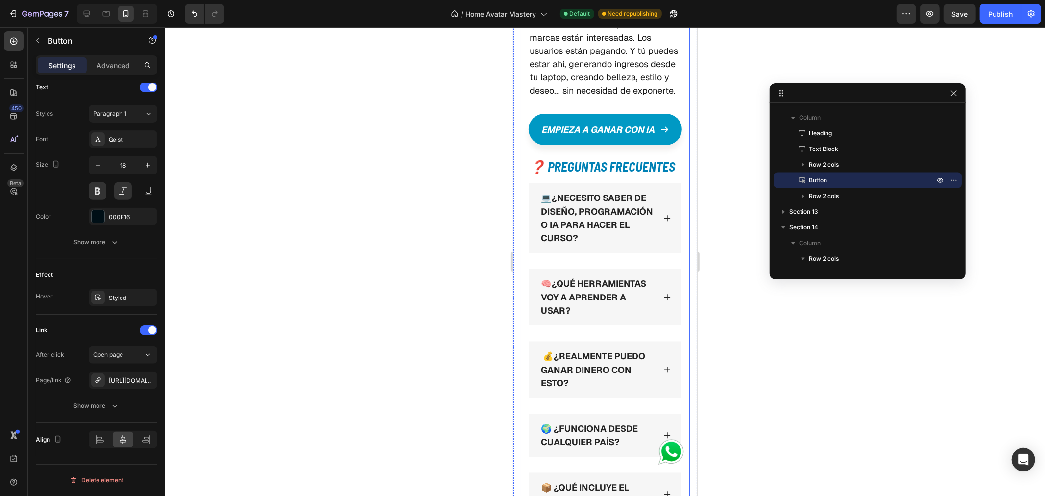
scroll to position [8108, 0]
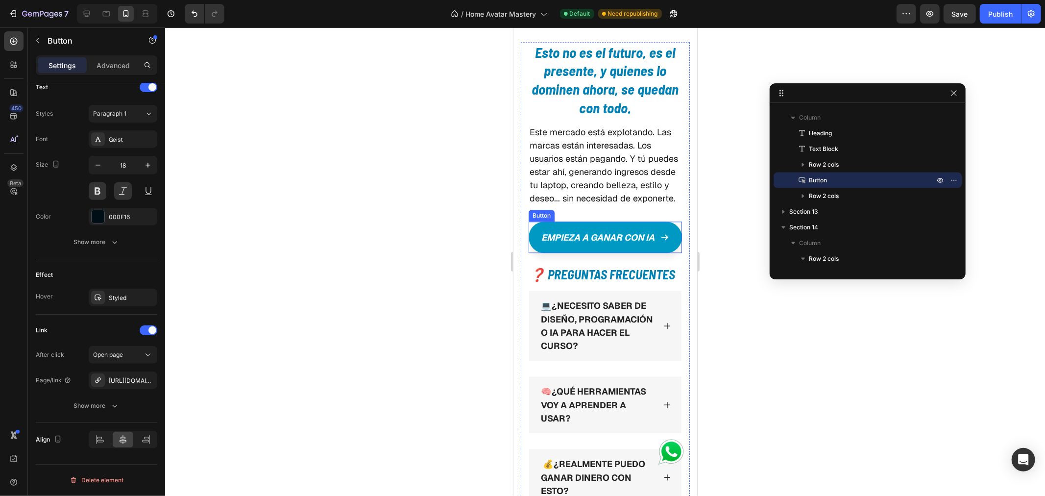
click at [670, 252] on div "Empieza a ganar con ia Button" at bounding box center [604, 236] width 153 height 31
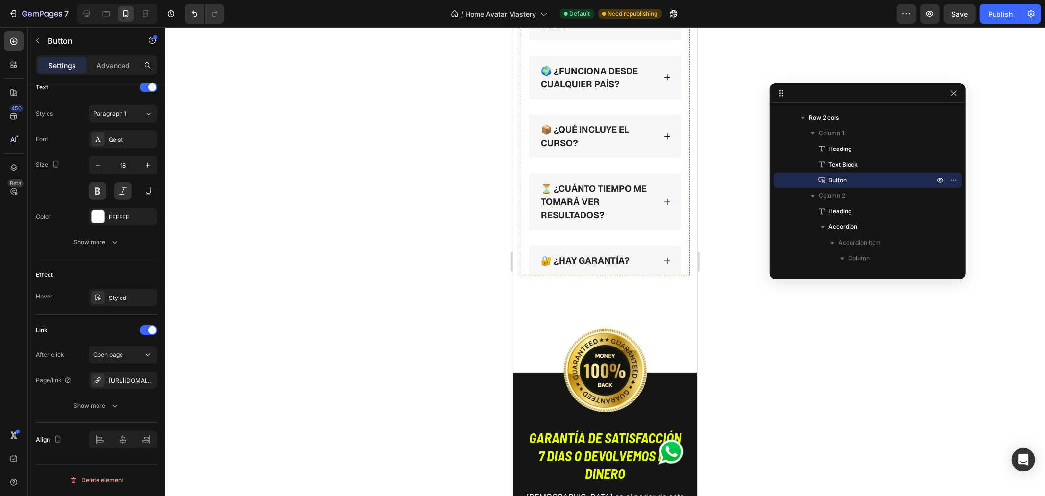
scroll to position [8598, 0]
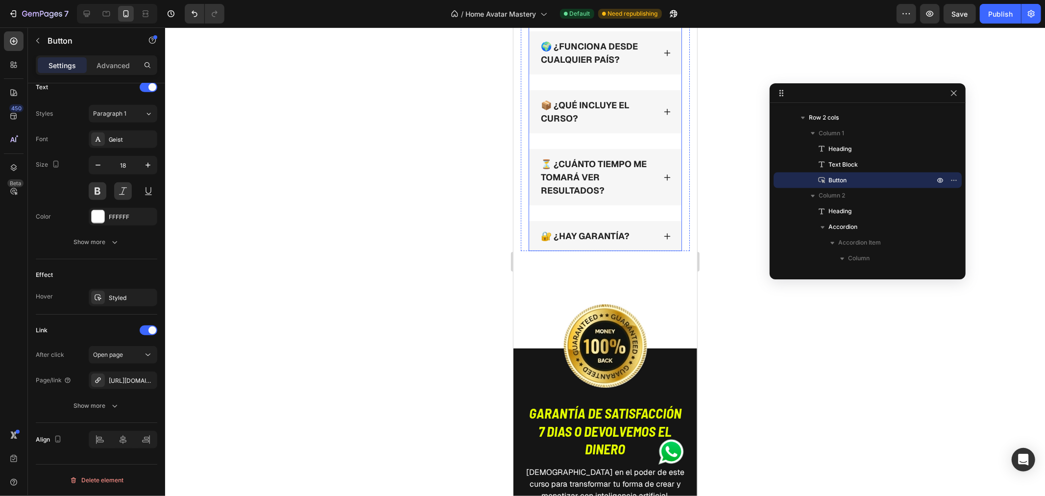
click at [663, 115] on icon at bounding box center [667, 111] width 8 height 8
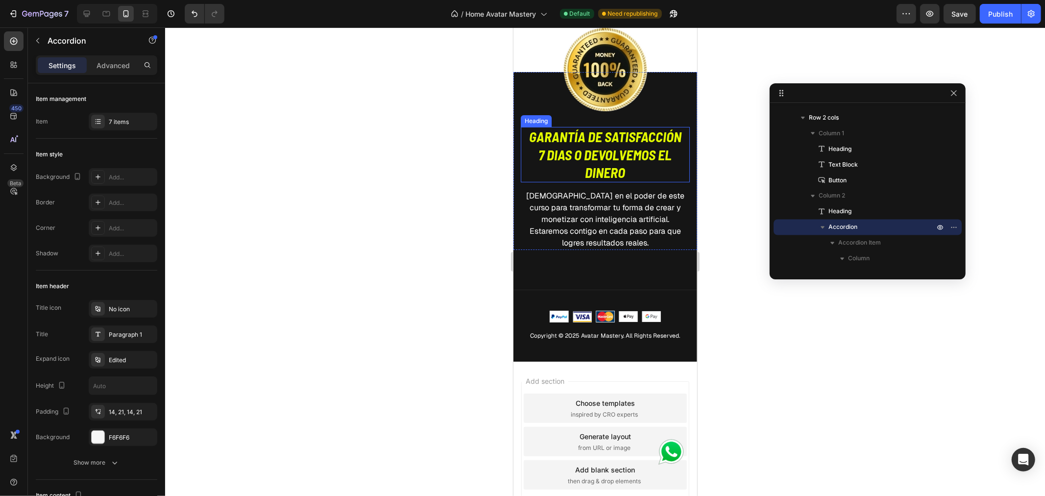
scroll to position [9144, 0]
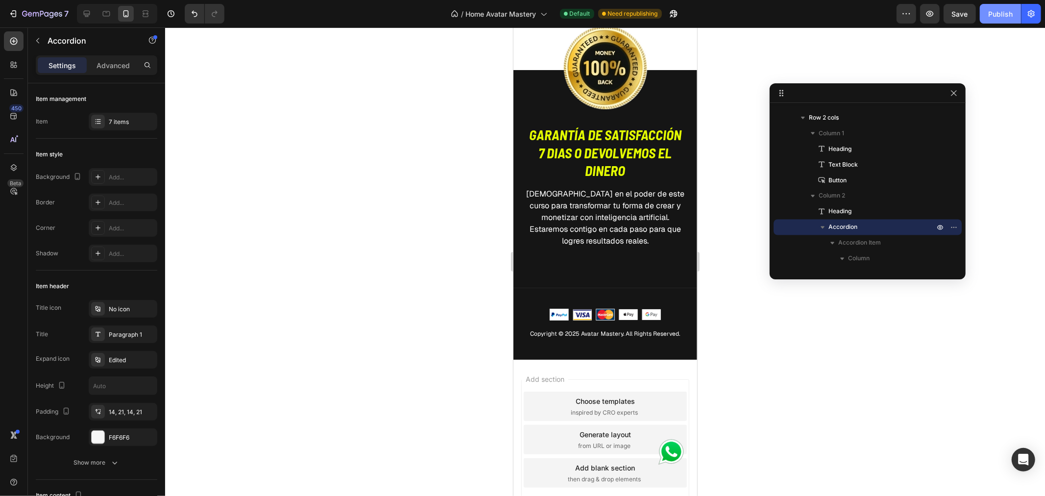
click at [992, 11] on div "Publish" at bounding box center [1000, 14] width 24 height 10
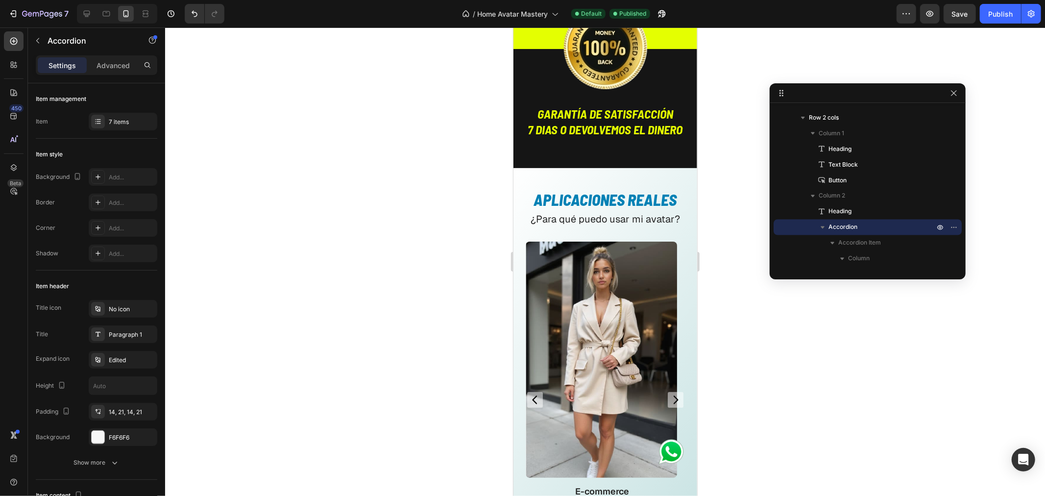
scroll to position [3447, 0]
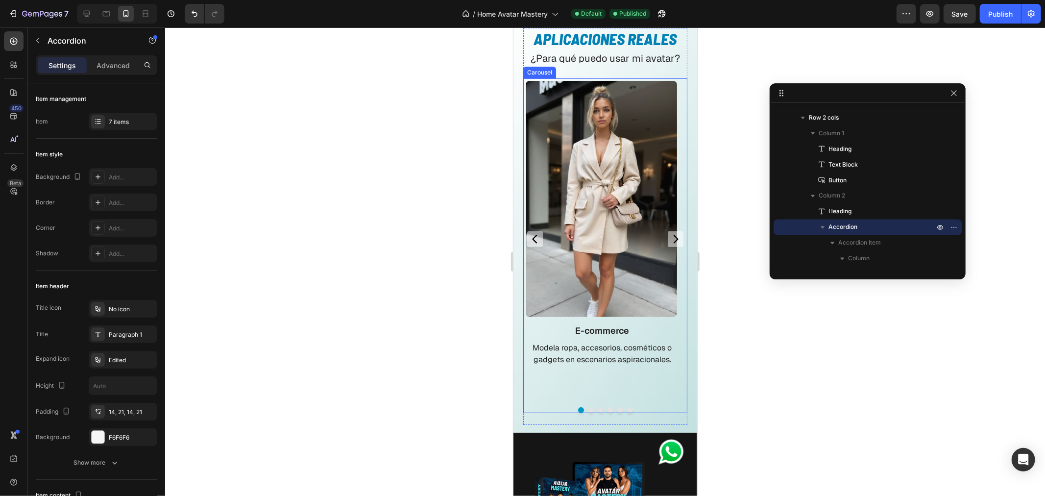
click at [673, 234] on icon "Carousel Next Arrow" at bounding box center [675, 238] width 5 height 8
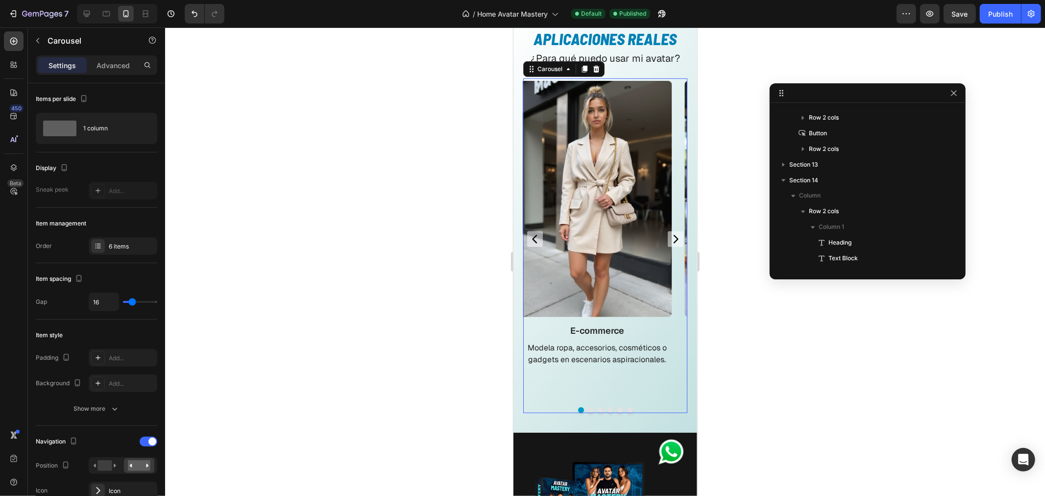
scroll to position [232, 0]
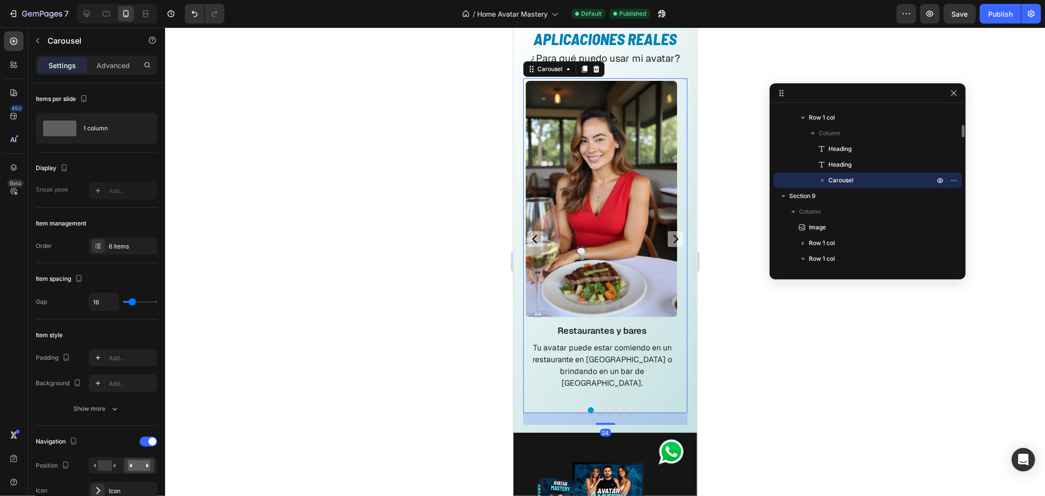
click at [669, 233] on icon "Carousel Next Arrow" at bounding box center [675, 239] width 12 height 12
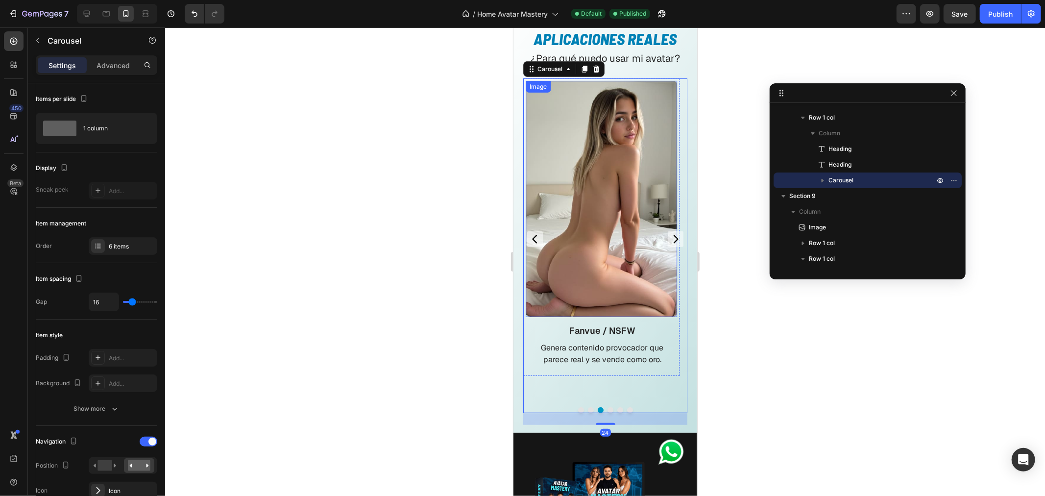
click at [576, 230] on img at bounding box center [600, 198] width 151 height 236
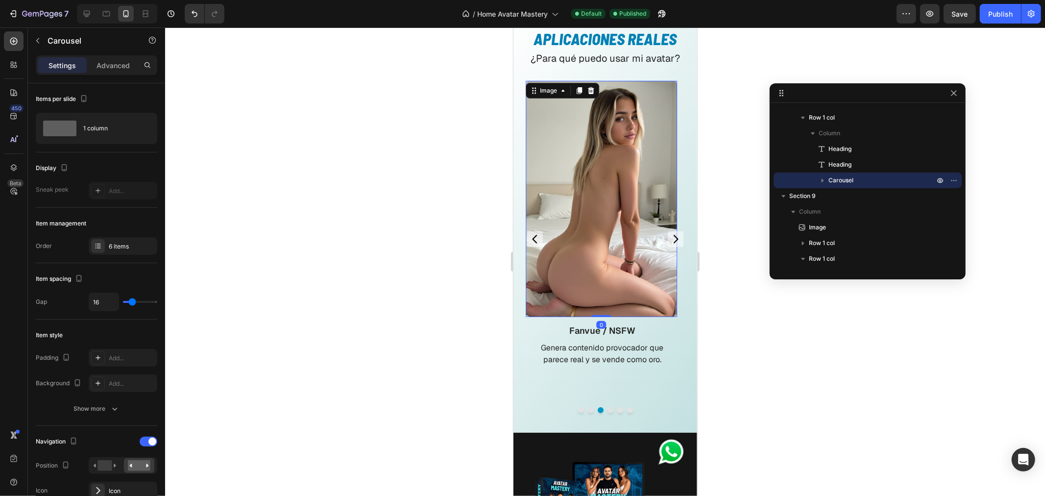
scroll to position [358, 0]
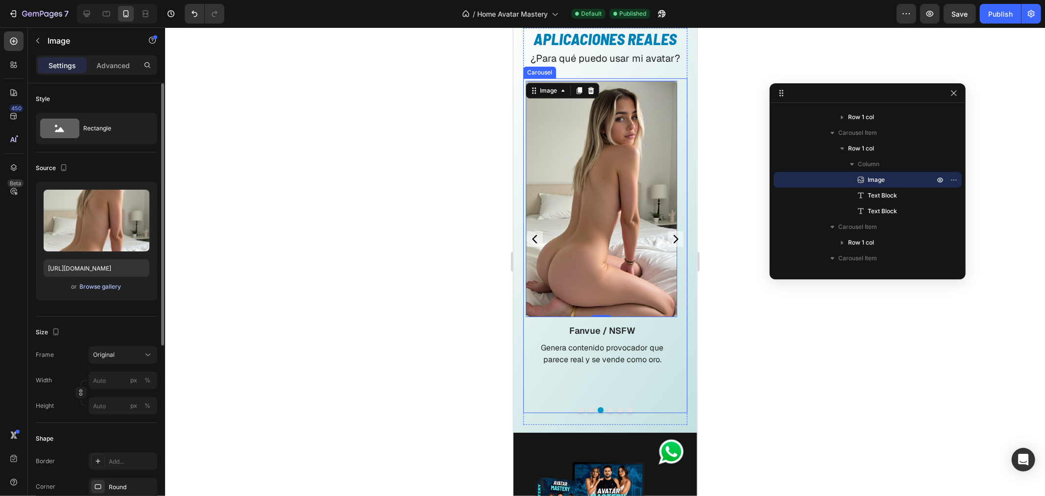
click at [103, 287] on div "Browse gallery" at bounding box center [101, 286] width 42 height 9
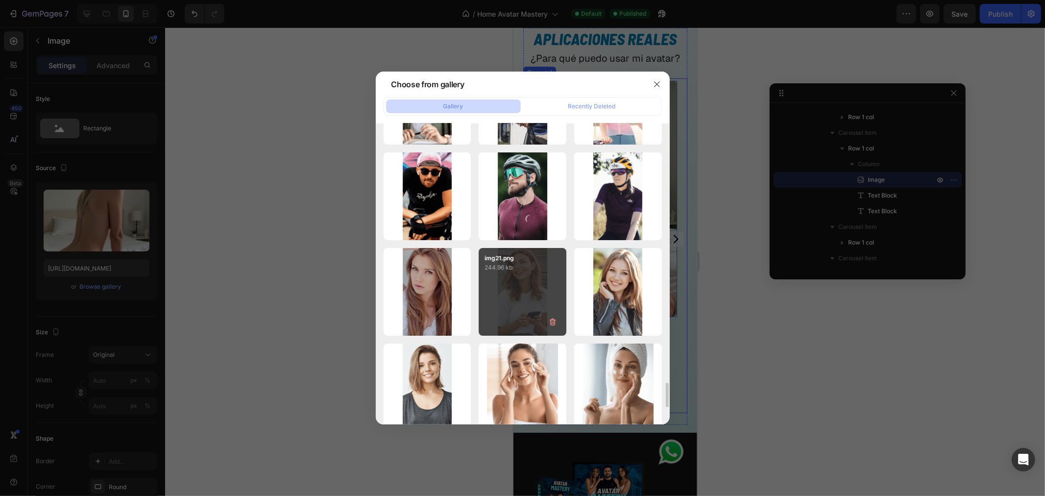
scroll to position [3329, 0]
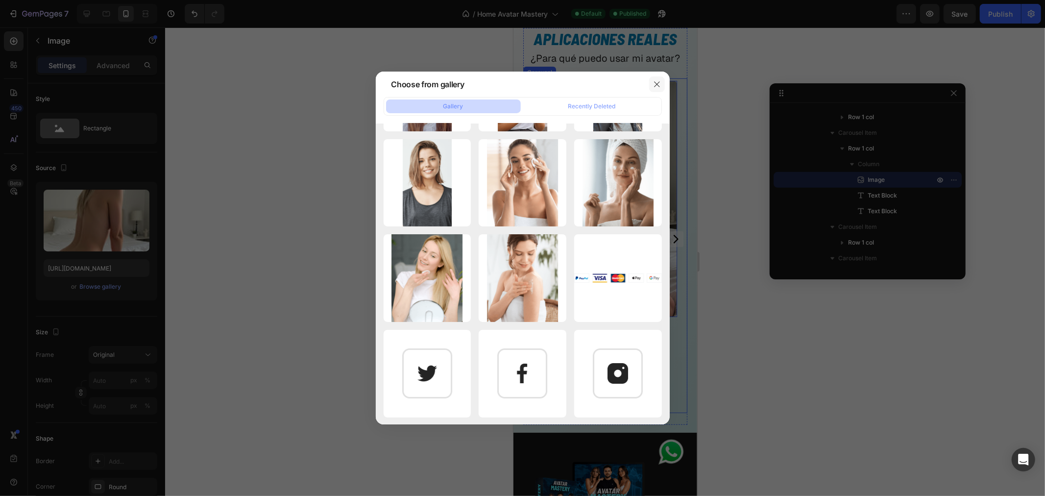
click at [654, 90] on button "button" at bounding box center [657, 84] width 16 height 16
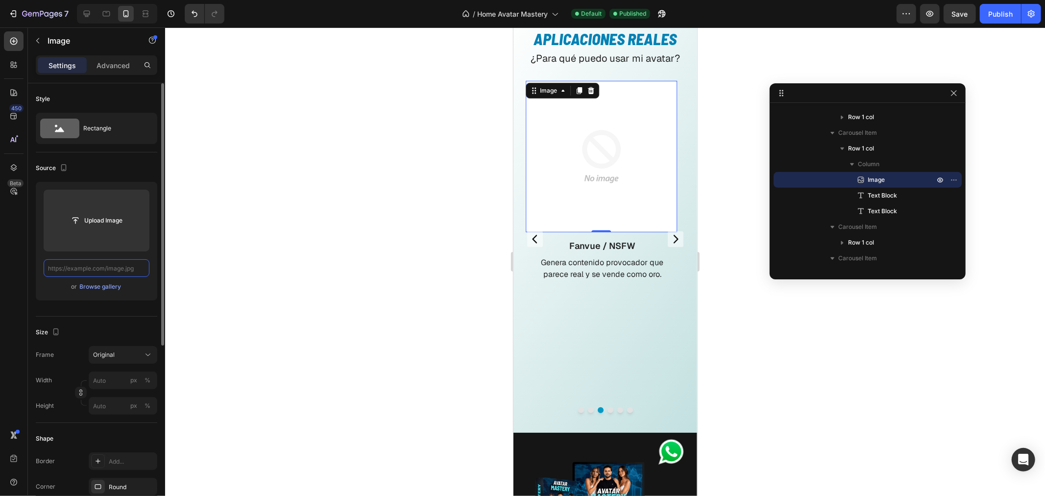
scroll to position [0, 0]
click at [110, 266] on input "text" at bounding box center [97, 268] width 106 height 18
paste input "[URL][DOMAIN_NAME]"
type input "[URL][DOMAIN_NAME]"
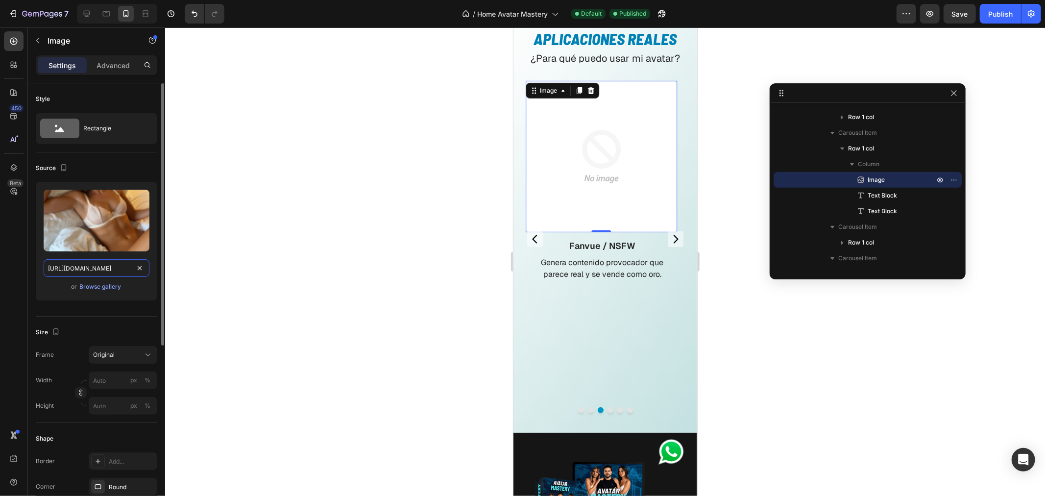
scroll to position [0, 135]
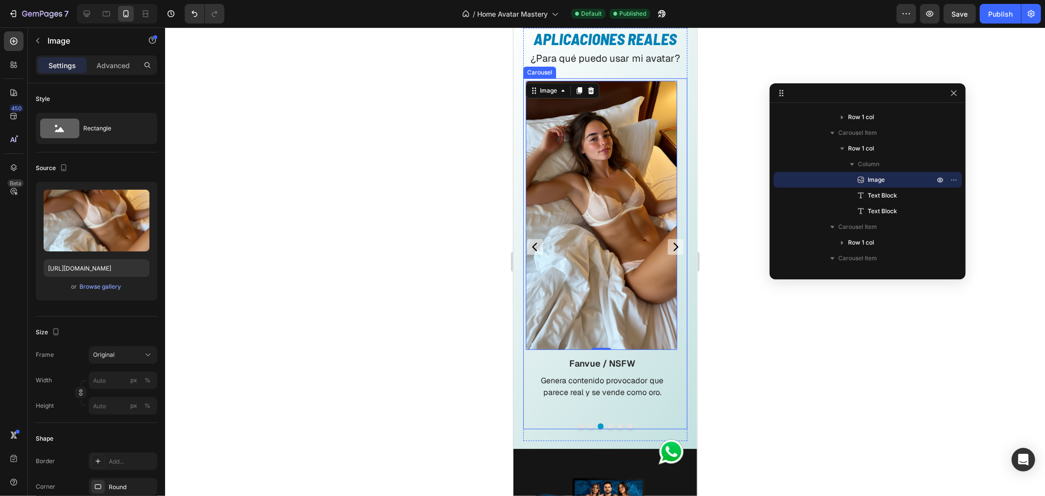
click at [669, 244] on icon "Carousel Next Arrow" at bounding box center [675, 246] width 12 height 12
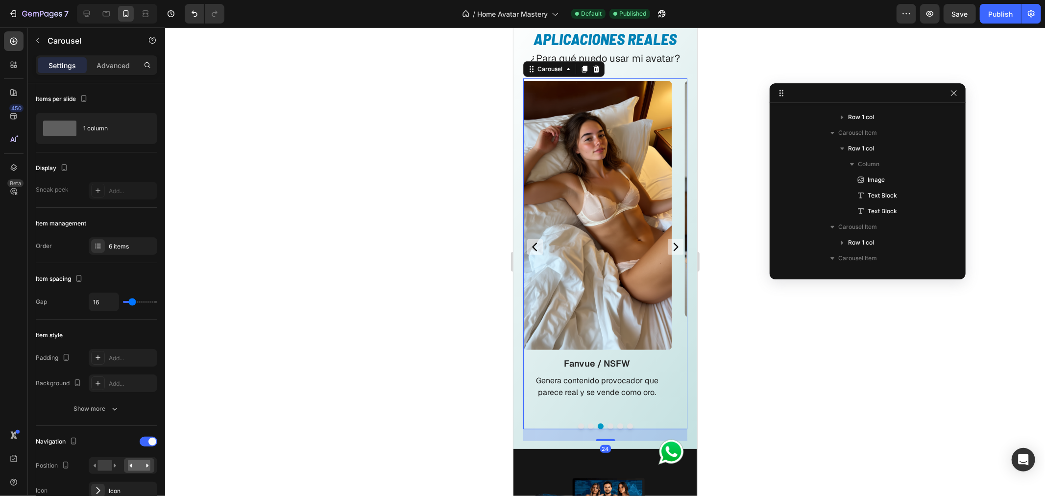
scroll to position [232, 0]
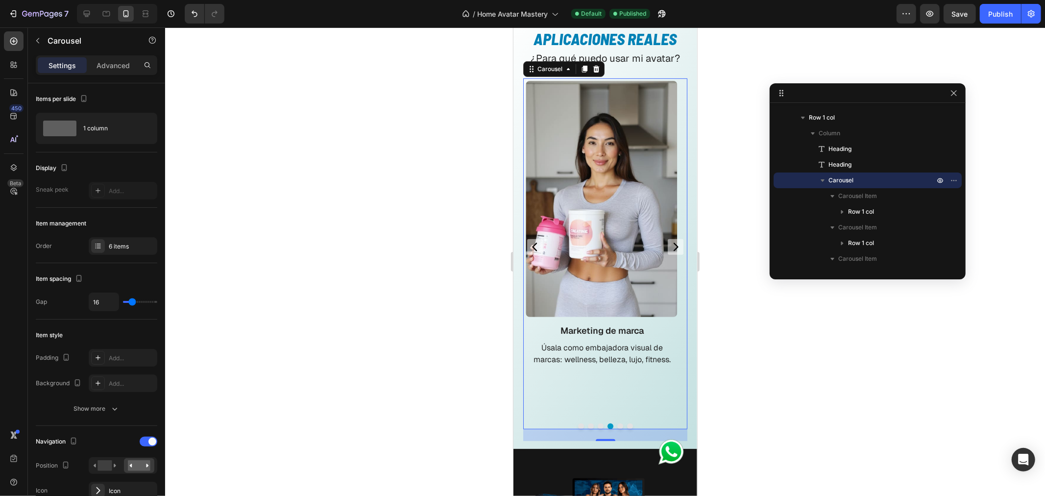
click at [536, 247] on icon "Carousel Back Arrow" at bounding box center [534, 246] width 12 height 12
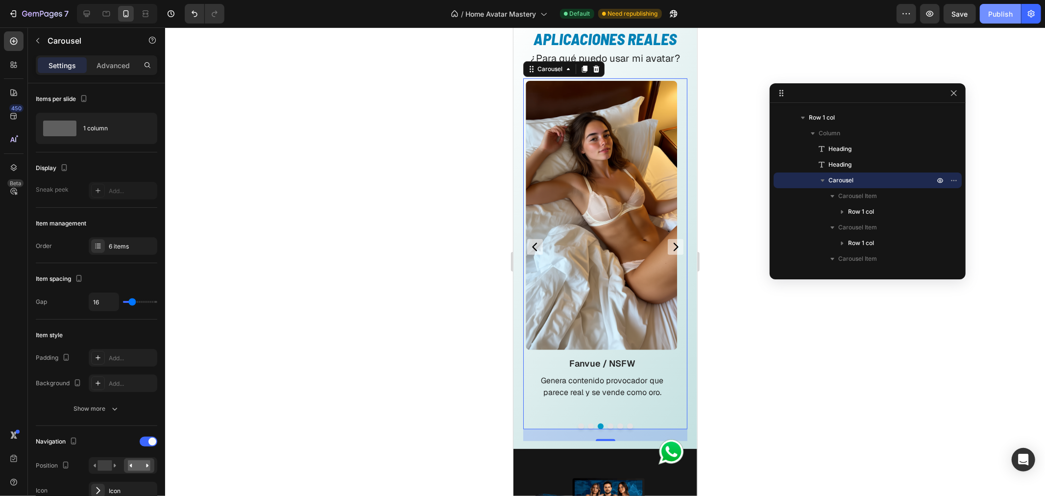
click at [1003, 11] on div "Publish" at bounding box center [1000, 14] width 24 height 10
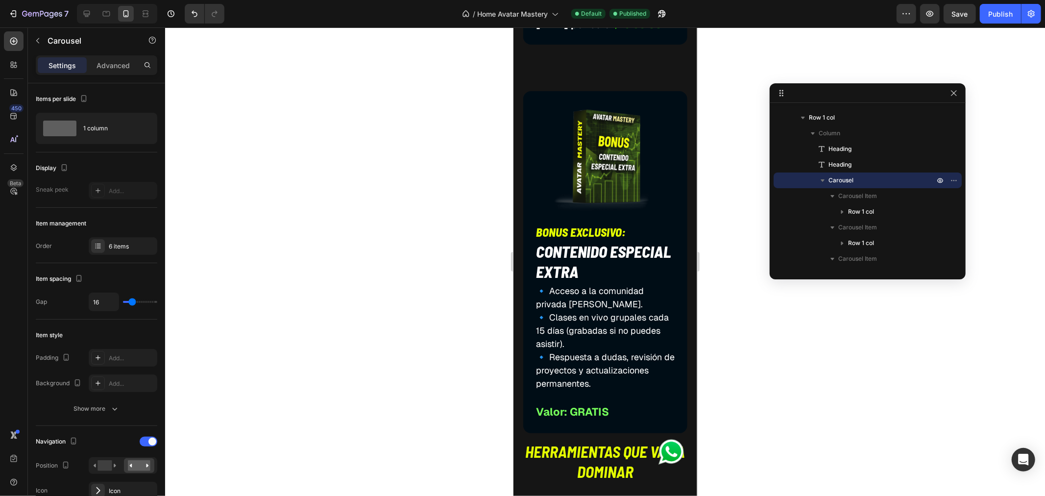
scroll to position [4625, 0]
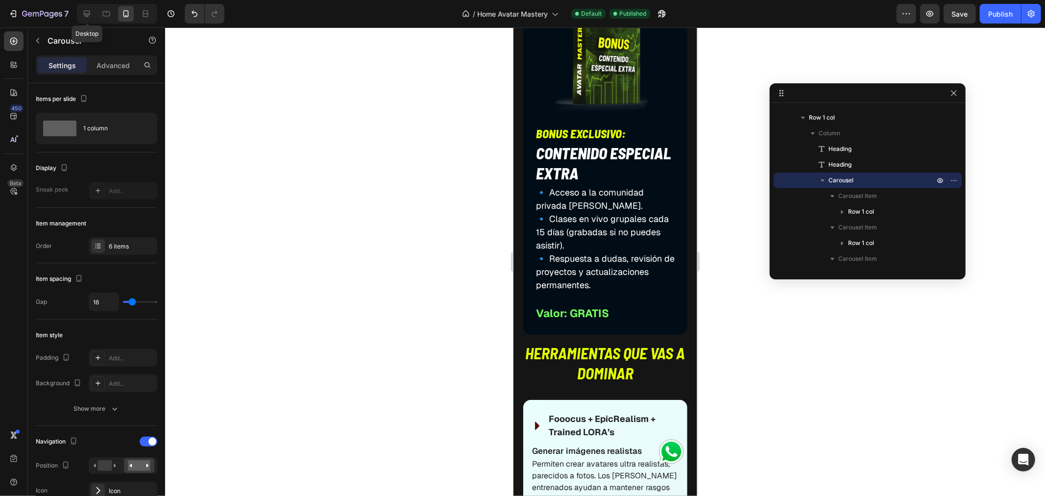
click at [84, 17] on icon at bounding box center [87, 14] width 10 height 10
type input "1200"
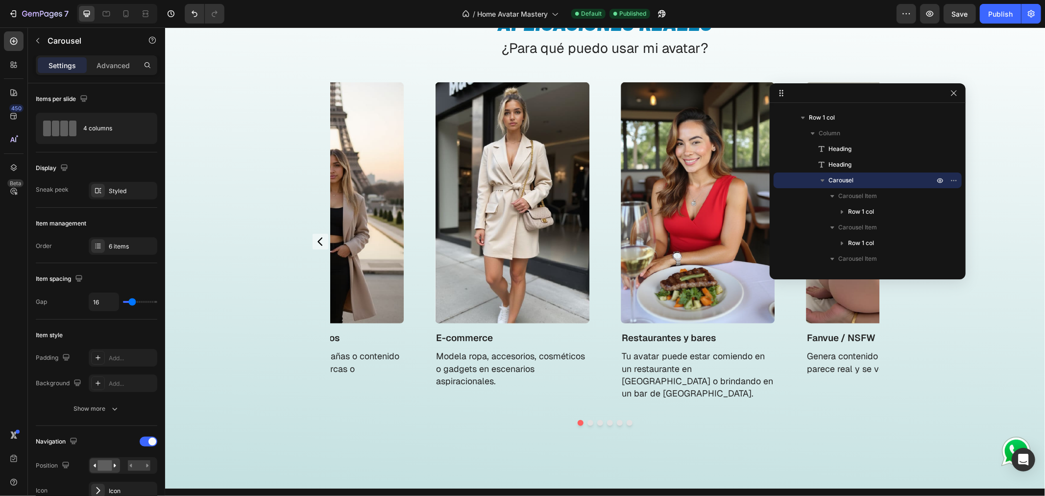
scroll to position [3401, 0]
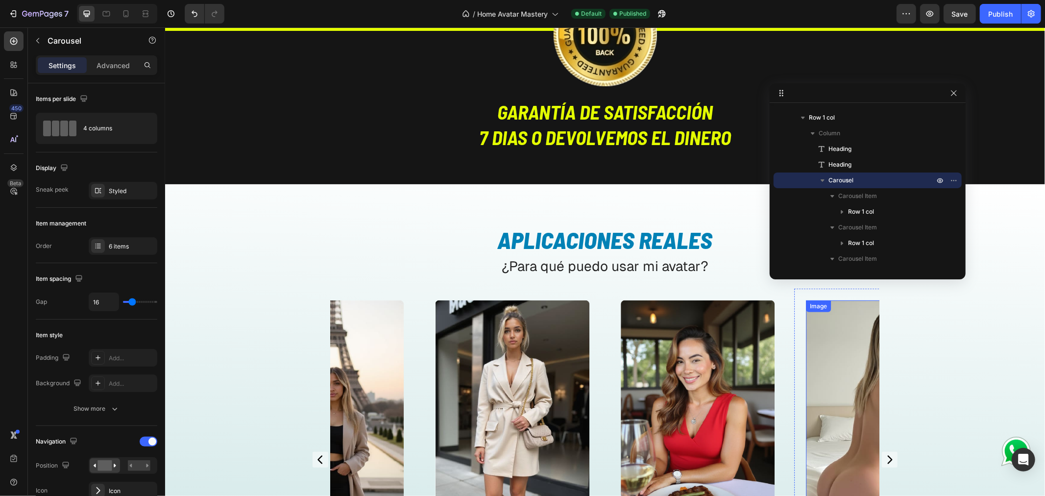
click at [839, 348] on img at bounding box center [883, 420] width 154 height 240
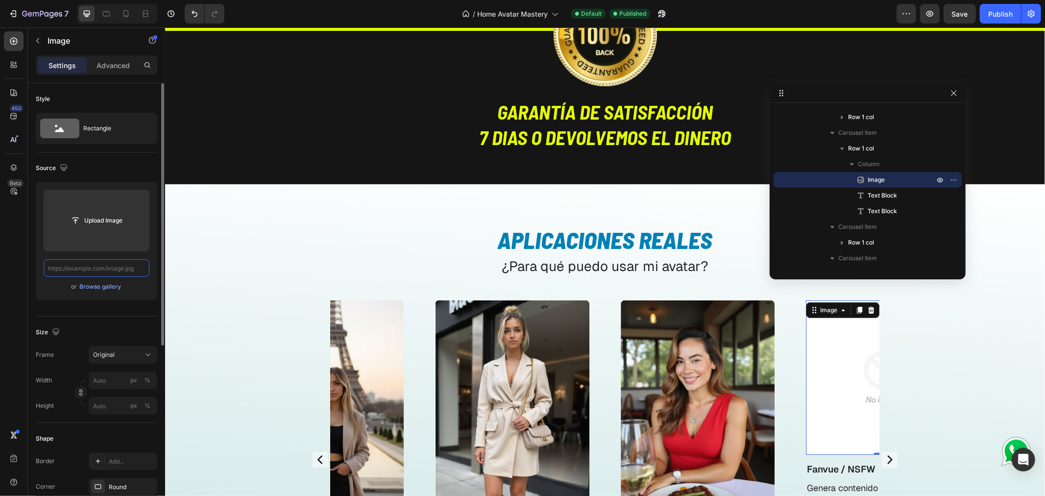
scroll to position [0, 0]
click at [114, 267] on input "text" at bounding box center [97, 268] width 106 height 18
paste input "[URL][DOMAIN_NAME]"
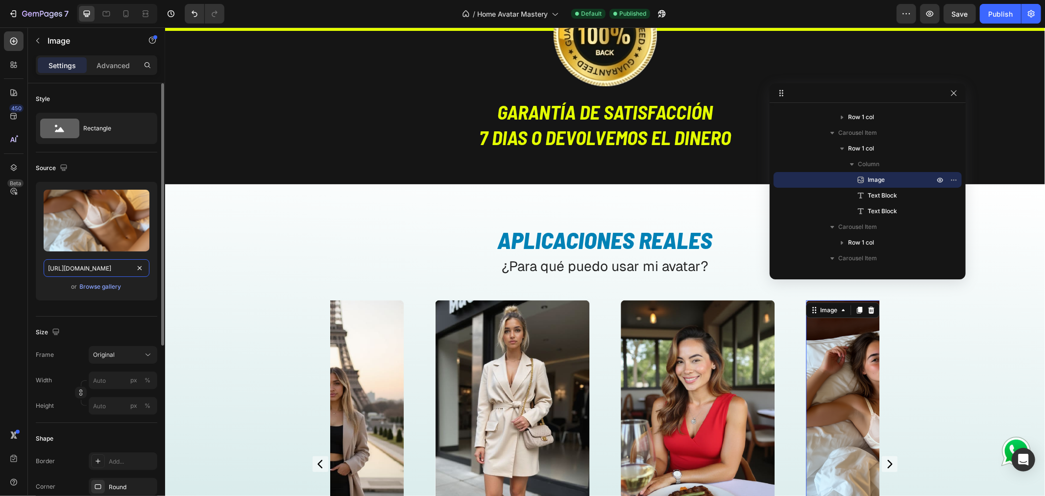
scroll to position [0, 135]
type input "[URL][DOMAIN_NAME]"
click at [134, 284] on div "or Browse gallery" at bounding box center [97, 287] width 106 height 12
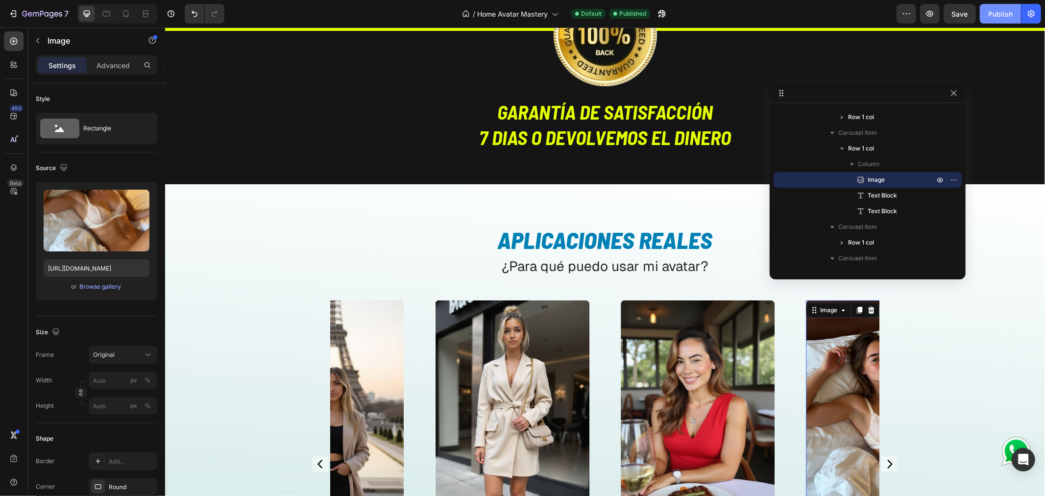
drag, startPoint x: 1003, startPoint y: 9, endPoint x: 836, endPoint y: 5, distance: 167.1
click at [1003, 9] on div "Publish" at bounding box center [1000, 14] width 24 height 10
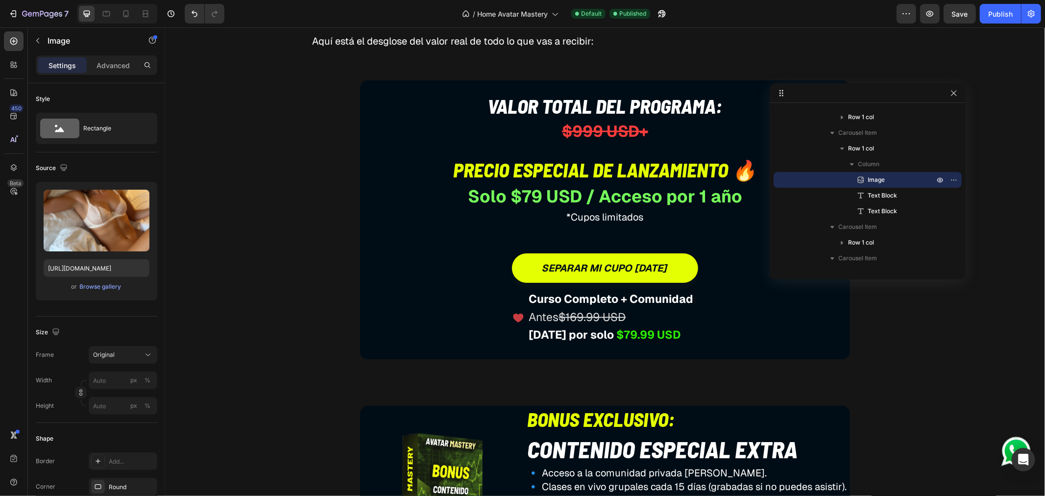
scroll to position [4435, 0]
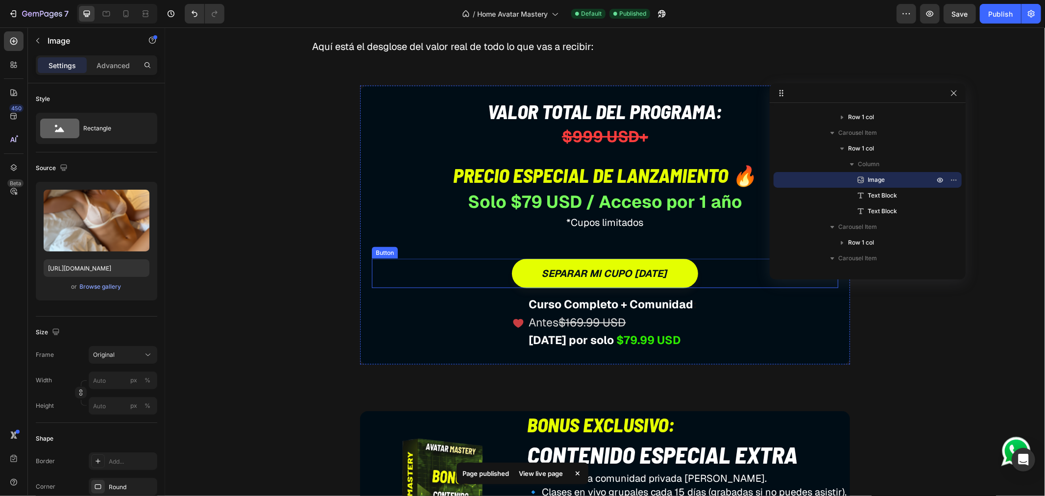
click at [486, 274] on div "separar mi cupo [DATE] Button" at bounding box center [604, 272] width 466 height 29
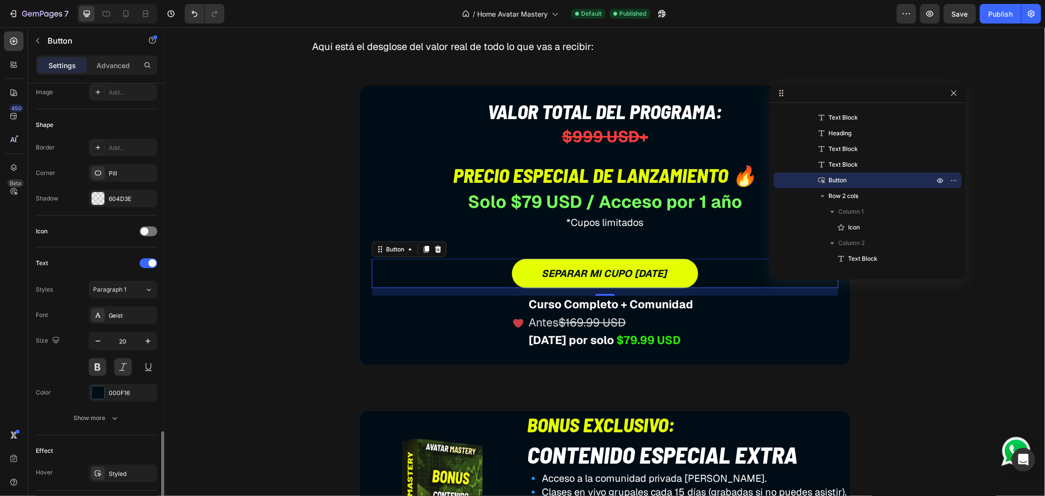
scroll to position [326, 0]
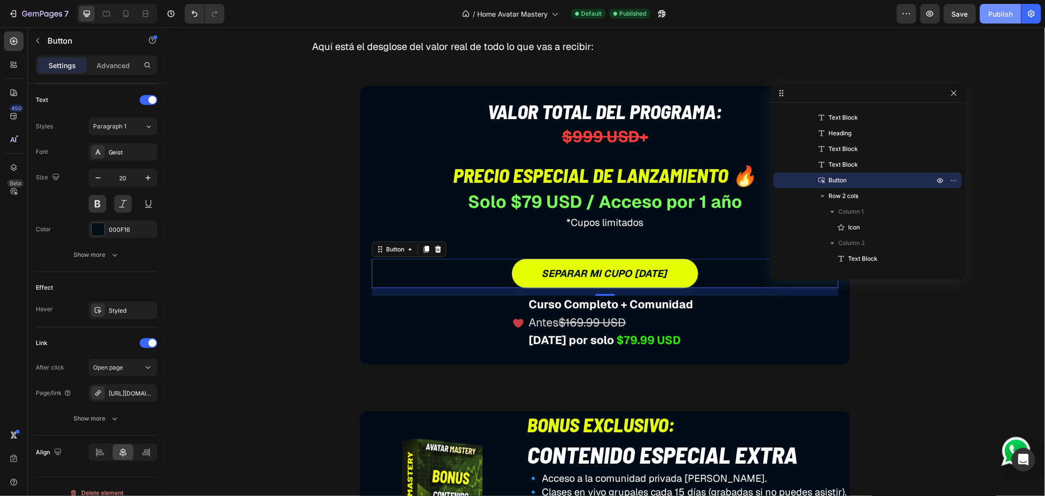
click at [998, 9] on div "Publish" at bounding box center [1000, 14] width 24 height 10
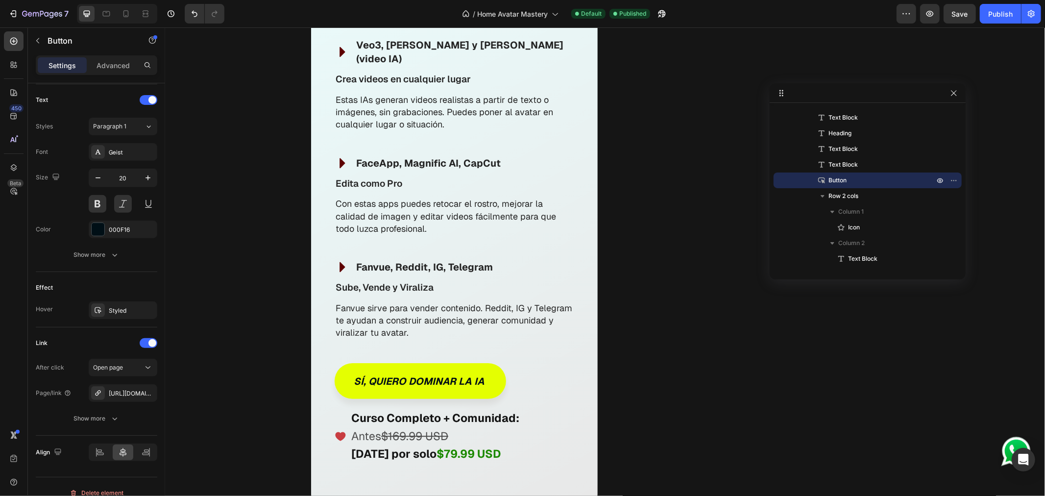
scroll to position [5469, 0]
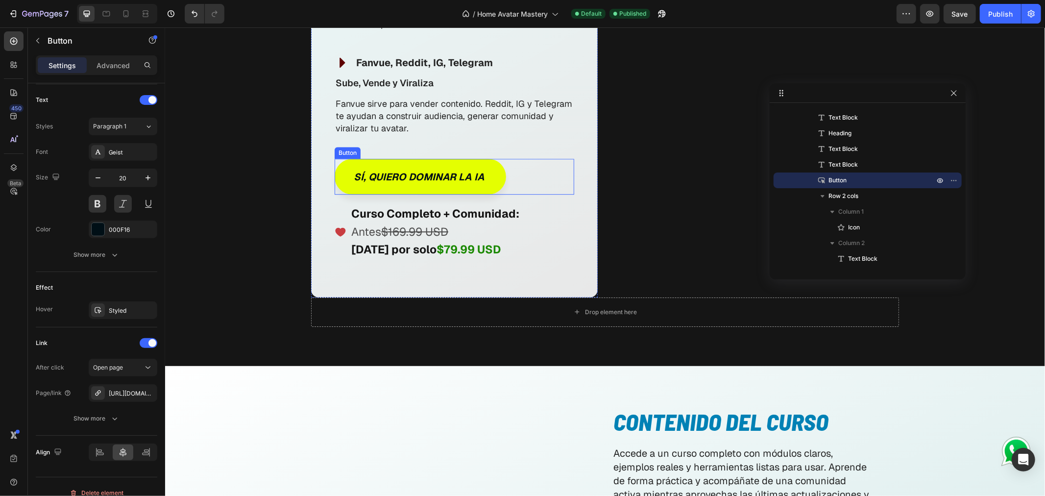
click at [521, 158] on div "Sí, quiero dominar la IA Button" at bounding box center [453, 176] width 239 height 36
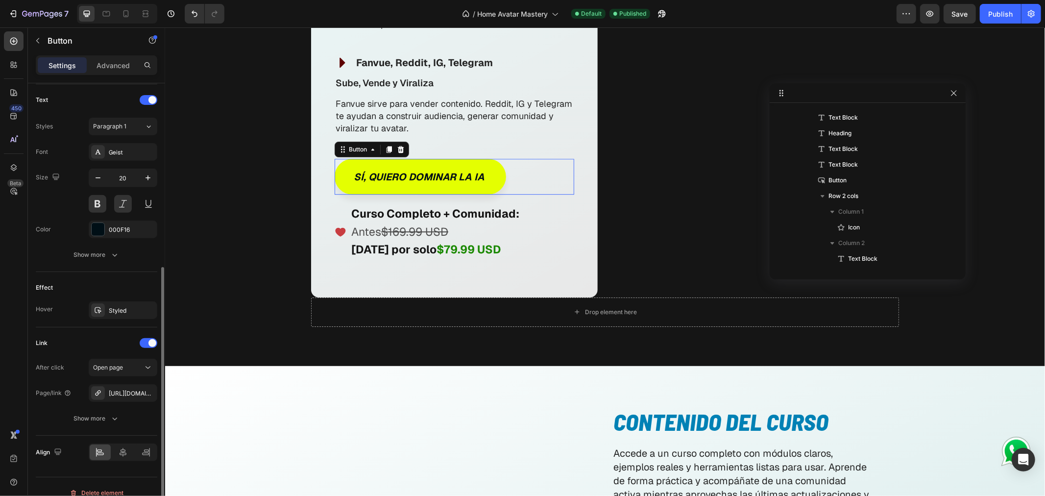
scroll to position [1737, 0]
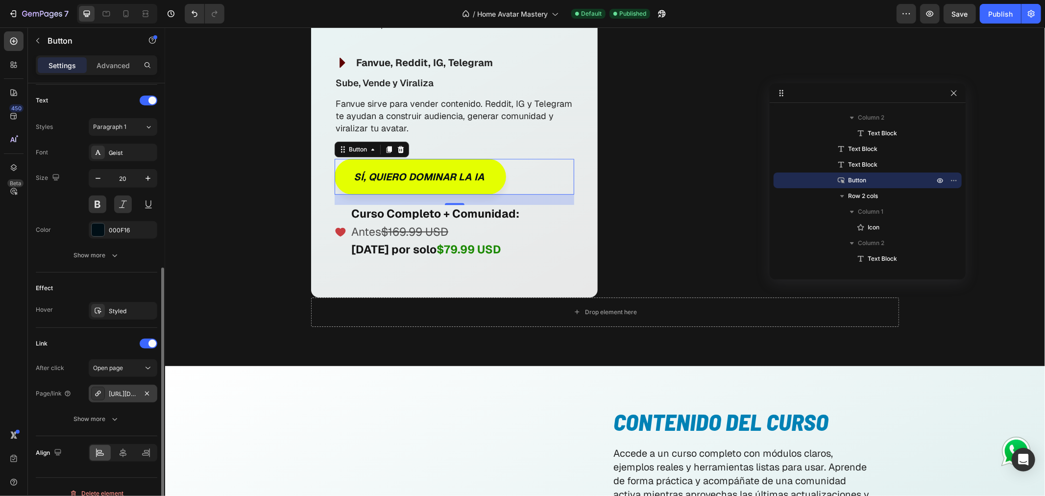
click at [132, 392] on div "[URL][DOMAIN_NAME]" at bounding box center [123, 393] width 28 height 9
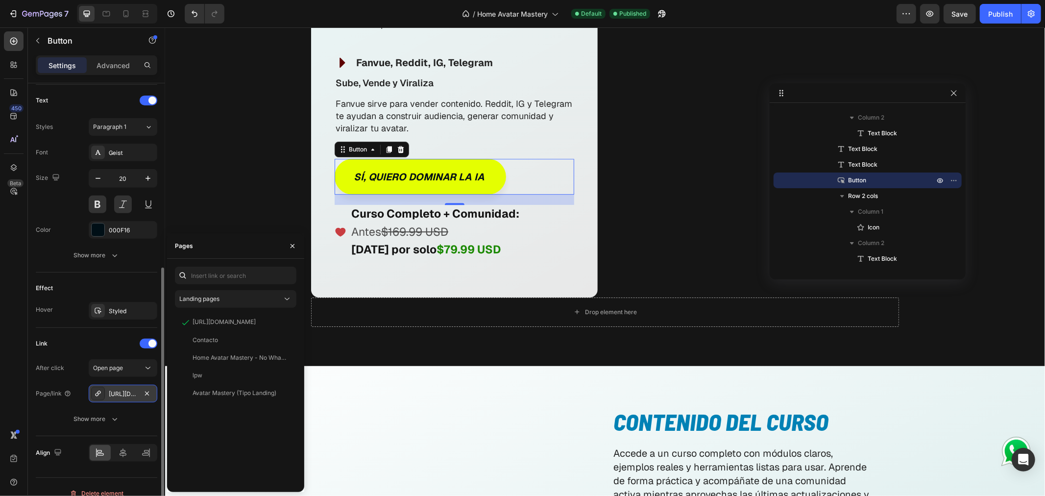
click at [132, 392] on div "[URL][DOMAIN_NAME]" at bounding box center [123, 393] width 28 height 9
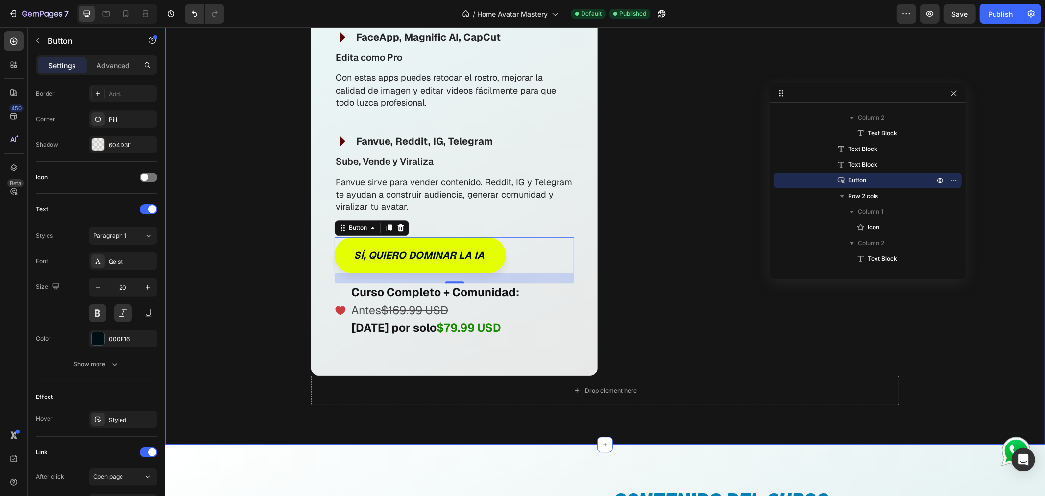
scroll to position [5523, 0]
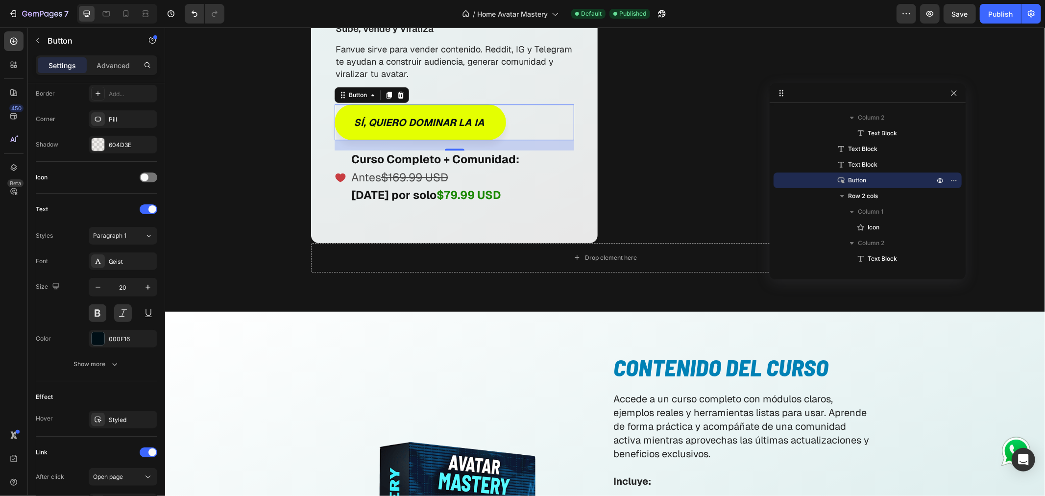
click at [539, 107] on div "Sí, quiero dominar la IA Button 21" at bounding box center [453, 122] width 239 height 36
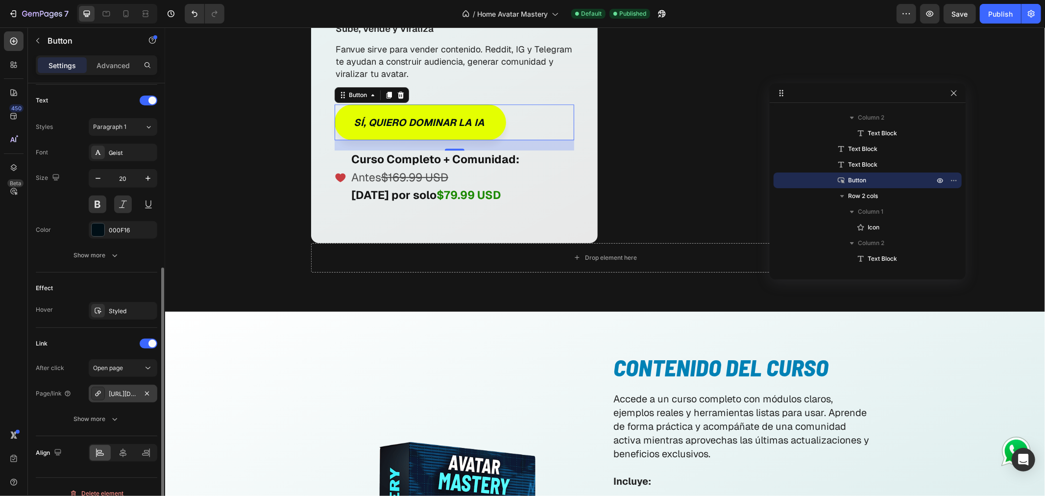
click at [120, 393] on div "[URL][DOMAIN_NAME]" at bounding box center [123, 393] width 28 height 9
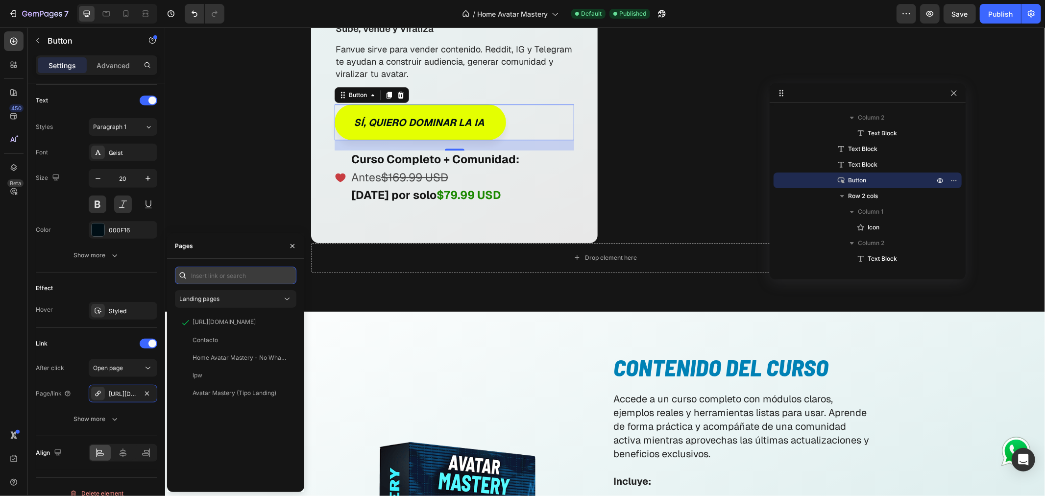
click at [213, 272] on input "text" at bounding box center [235, 275] width 121 height 18
paste input "[URL][DOMAIN_NAME]"
type input "[URL][DOMAIN_NAME]"
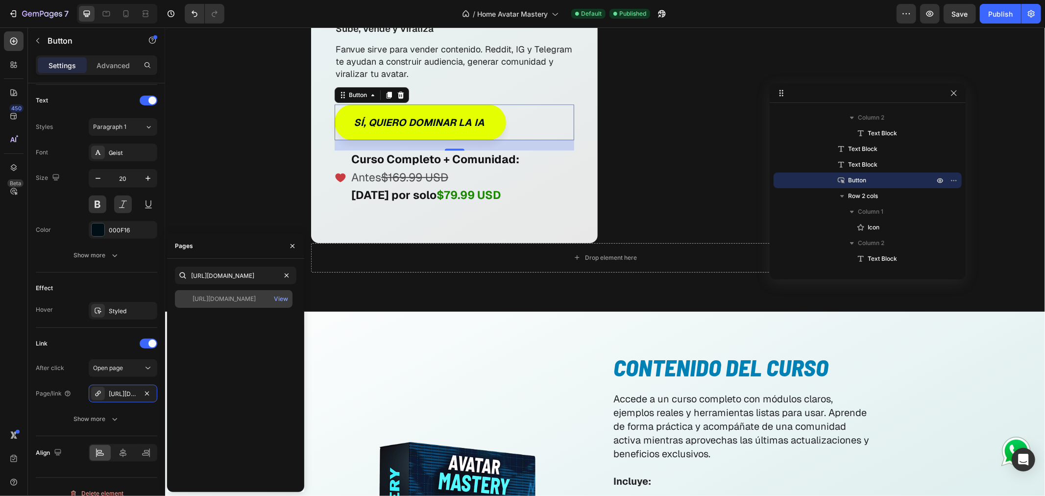
click at [234, 296] on div "[URL][DOMAIN_NAME]" at bounding box center [223, 298] width 63 height 9
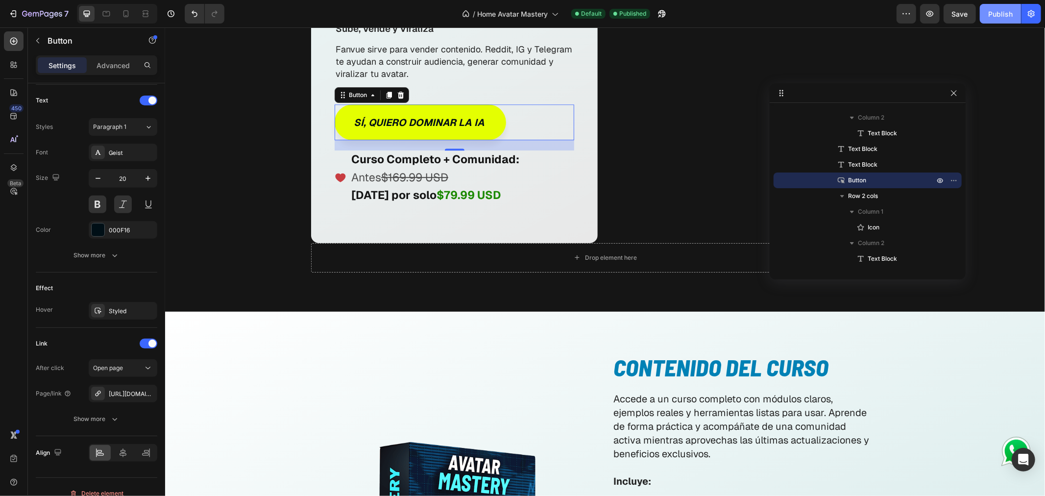
click at [997, 16] on div "Publish" at bounding box center [1000, 14] width 24 height 10
click at [1000, 13] on div "Publish" at bounding box center [1000, 14] width 24 height 10
click at [535, 108] on div "Sí, quiero dominar la IA Button 21" at bounding box center [453, 122] width 239 height 36
click at [953, 91] on icon "button" at bounding box center [954, 93] width 8 height 8
